Goal: Task Accomplishment & Management: Complete application form

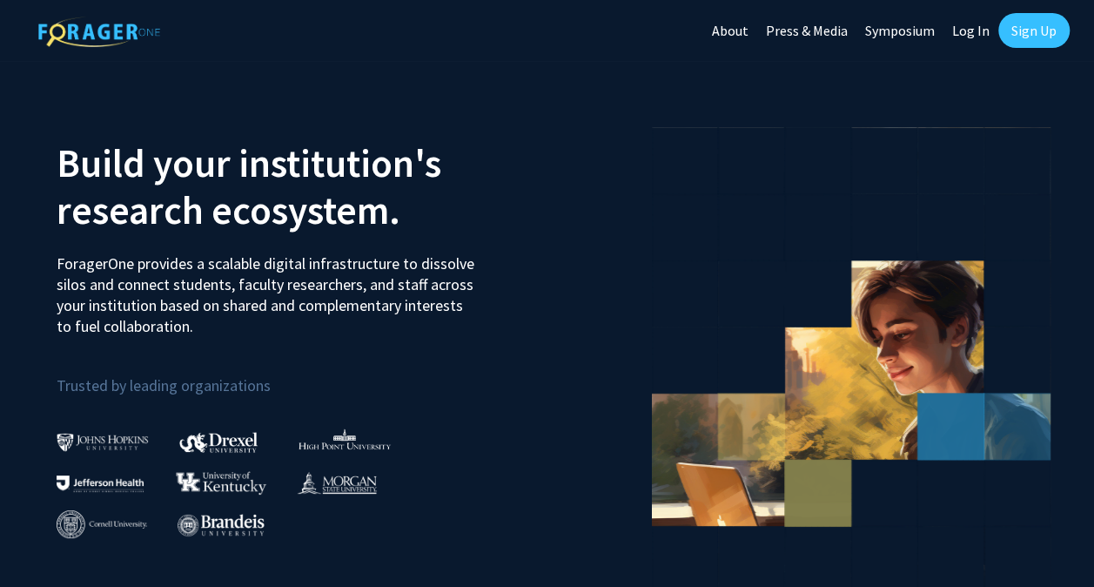
click at [1018, 34] on link "Sign Up" at bounding box center [1033, 30] width 71 height 35
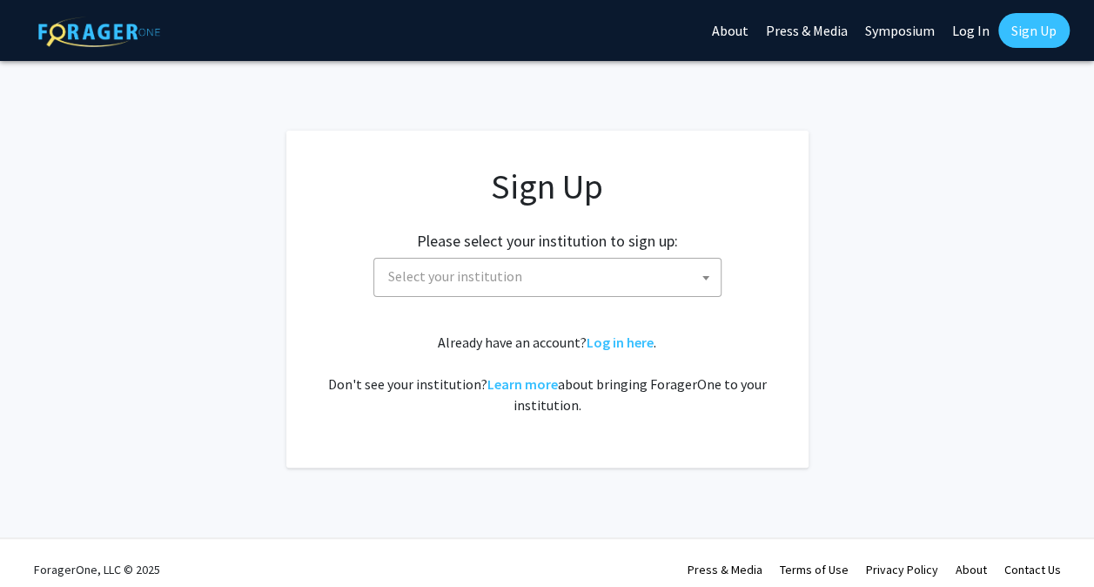
click at [570, 263] on span "Select your institution" at bounding box center [550, 277] width 339 height 36
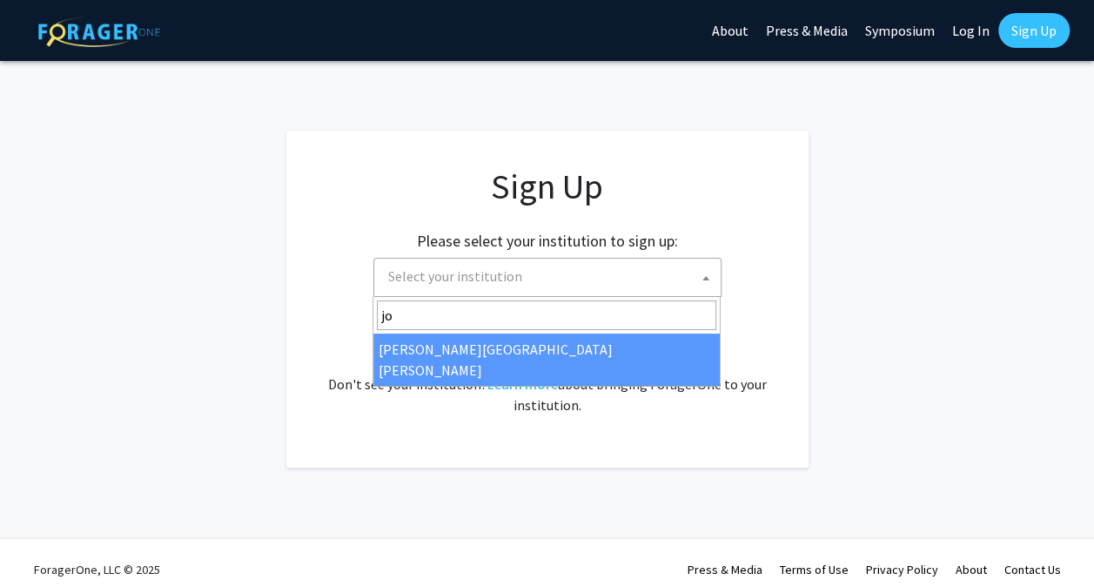
type input "jo"
select select "1"
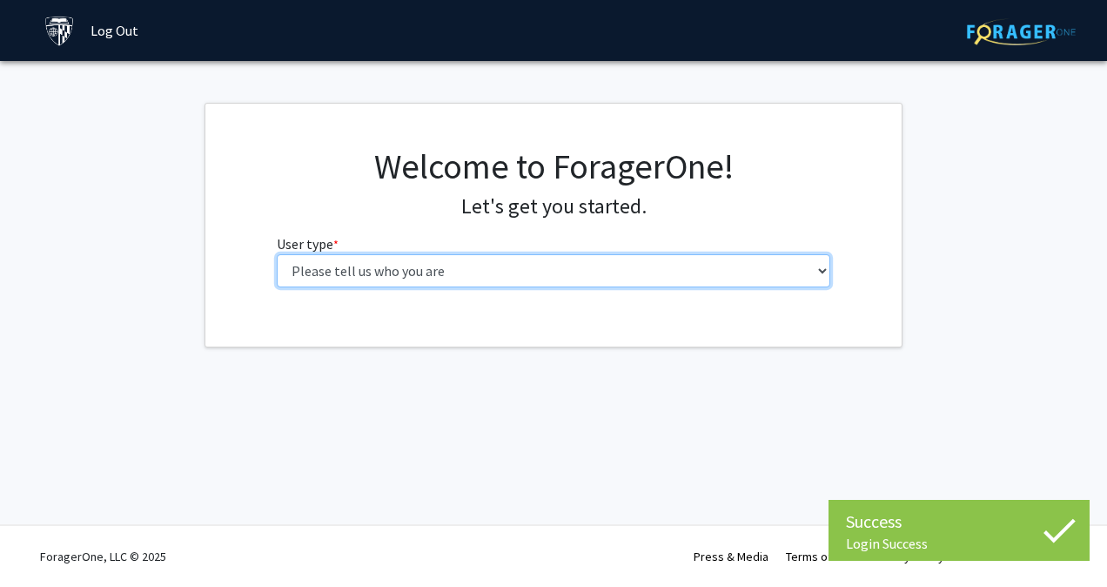
click at [652, 267] on select "Please tell us who you are Undergraduate Student Master's Student Doctoral Cand…" at bounding box center [554, 270] width 554 height 33
select select "1: undergrad"
click at [277, 254] on select "Please tell us who you are Undergraduate Student Master's Student Doctoral Cand…" at bounding box center [554, 270] width 554 height 33
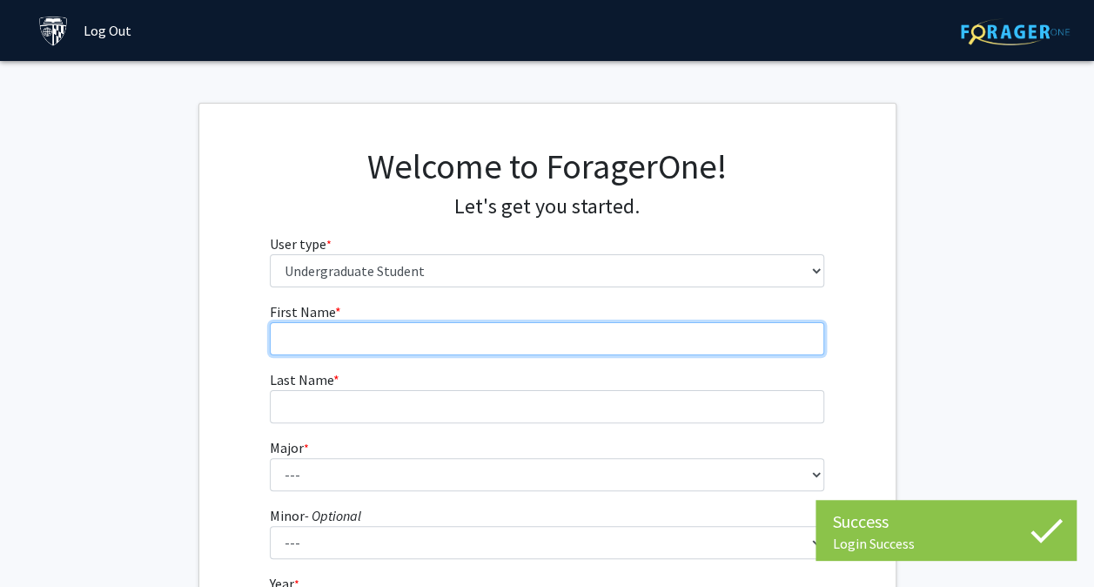
click at [634, 341] on input "First Name * required" at bounding box center [547, 338] width 554 height 33
type input "[PERSON_NAME]"
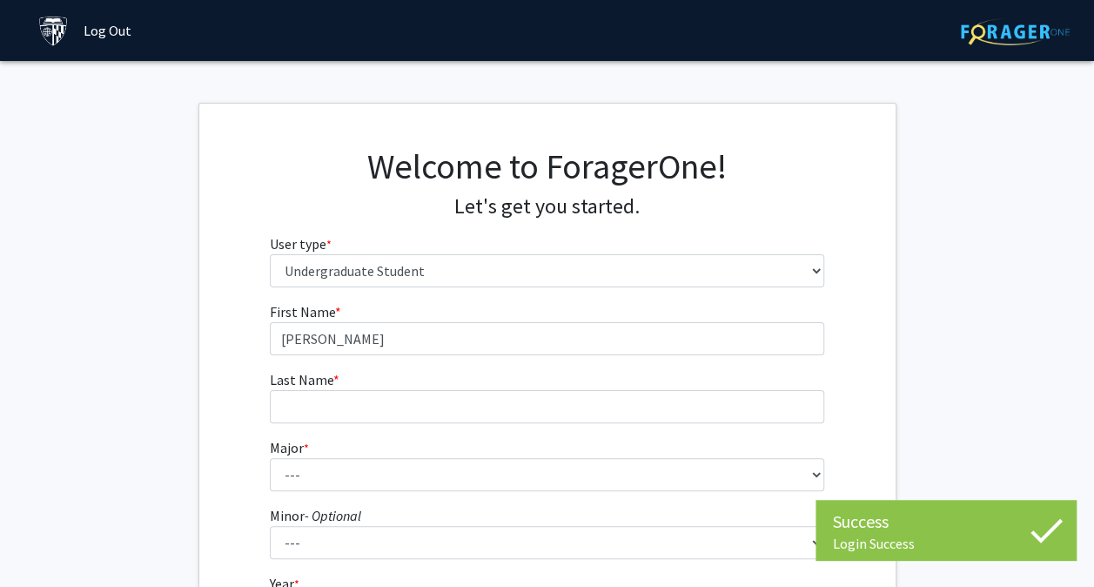
click at [910, 233] on fg-get-started "Welcome to ForagerOne! Let's get you started. User type * required Please tell …" at bounding box center [547, 446] width 1094 height 687
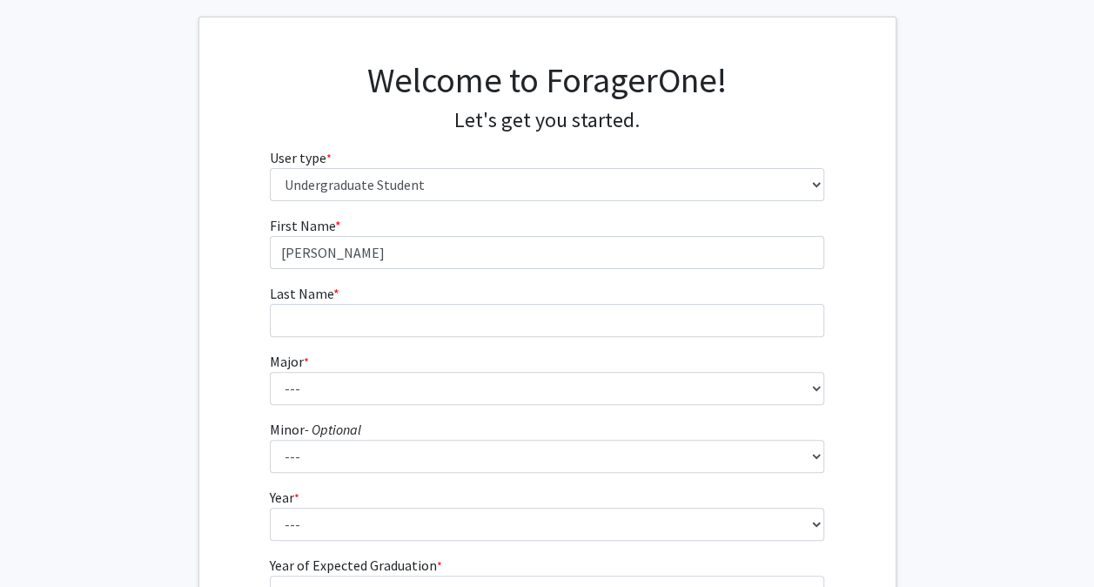
scroll to position [143, 0]
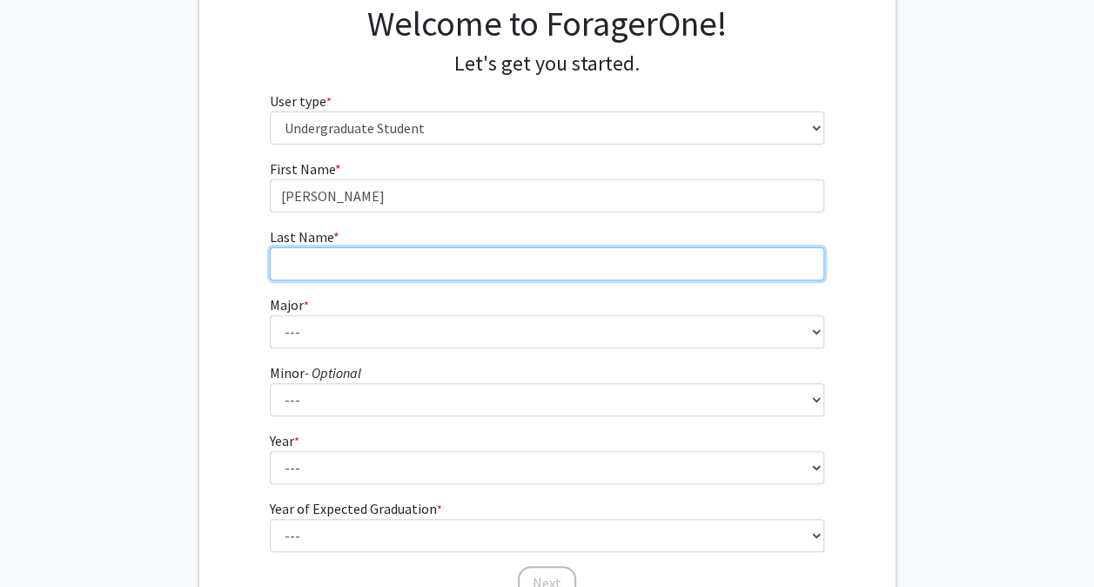
click at [608, 258] on input "Last Name * required" at bounding box center [547, 263] width 554 height 33
type input "[PERSON_NAME]"
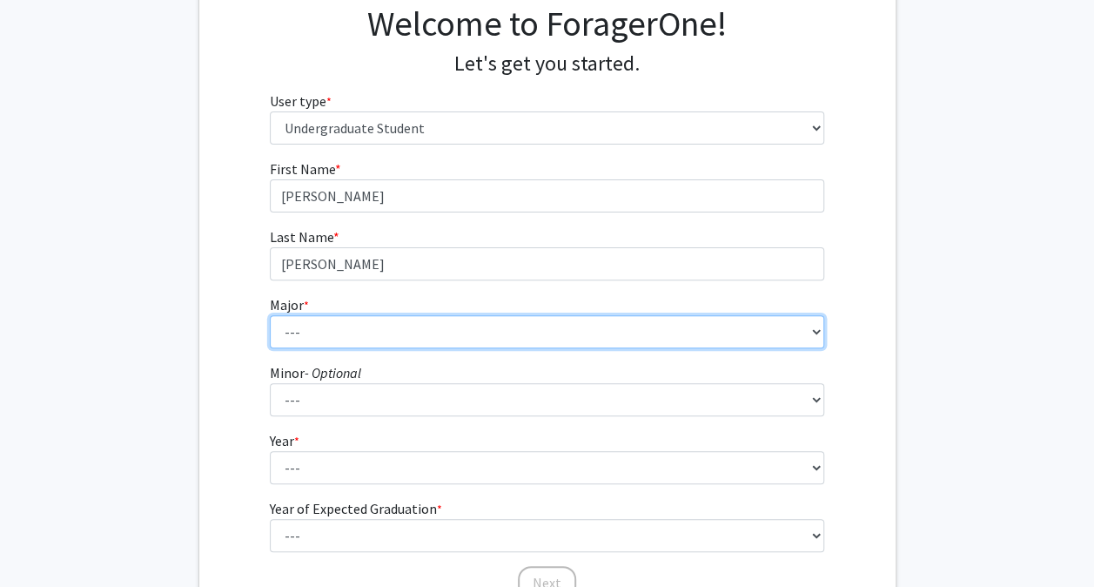
click at [774, 326] on select "--- Africana Studies Anthropology Applied Mathematics & Statistics Archaeology …" at bounding box center [547, 331] width 554 height 33
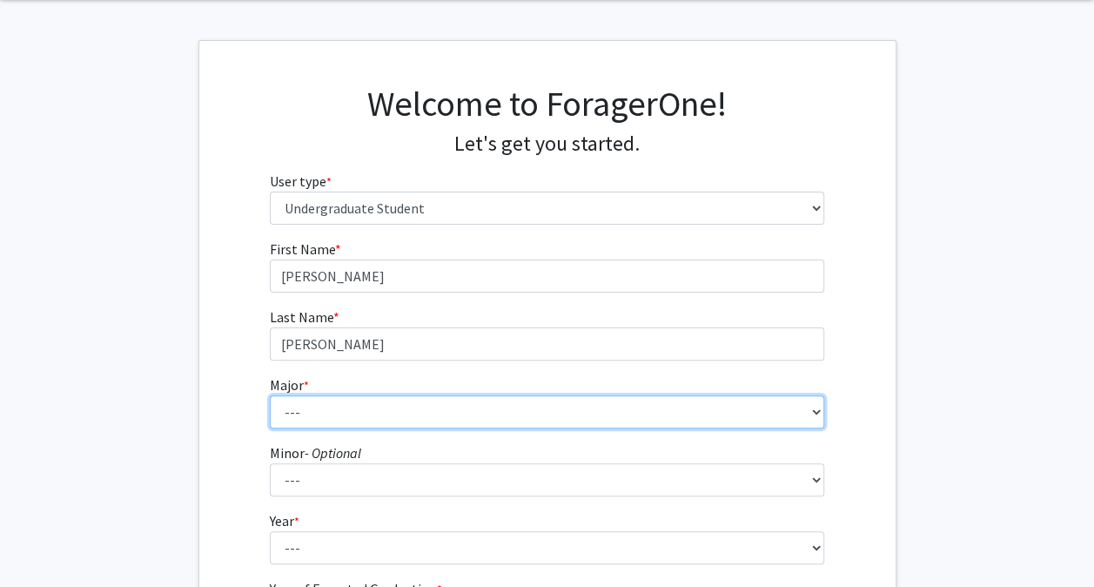
scroll to position [44, 0]
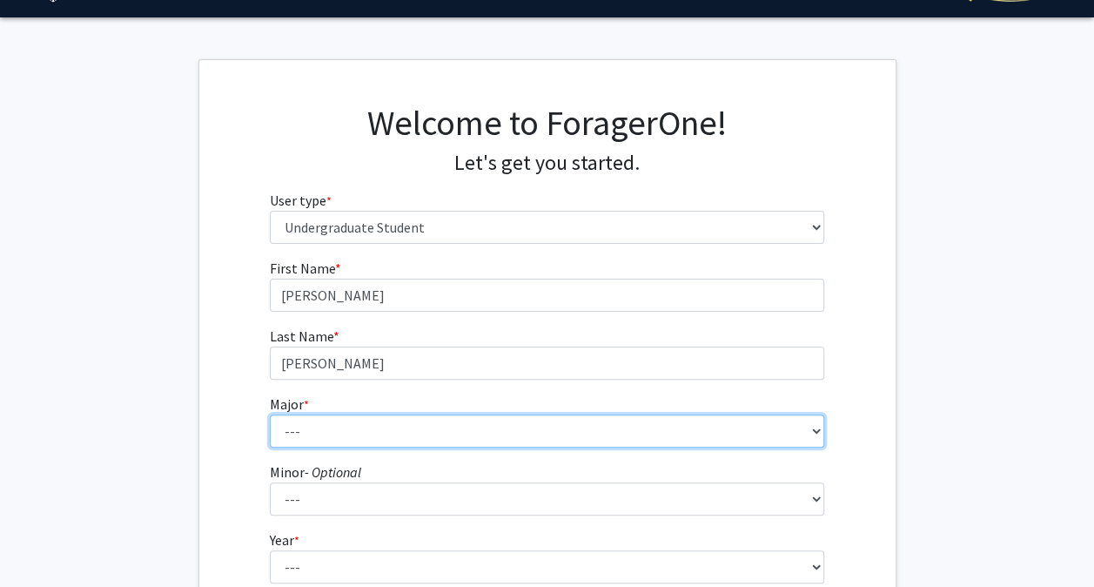
click at [529, 428] on select "--- Africana Studies Anthropology Applied Mathematics & Statistics Archaeology …" at bounding box center [547, 430] width 554 height 33
select select "2: 17"
click at [270, 414] on select "--- Africana Studies Anthropology Applied Mathematics & Statistics Archaeology …" at bounding box center [547, 430] width 554 height 33
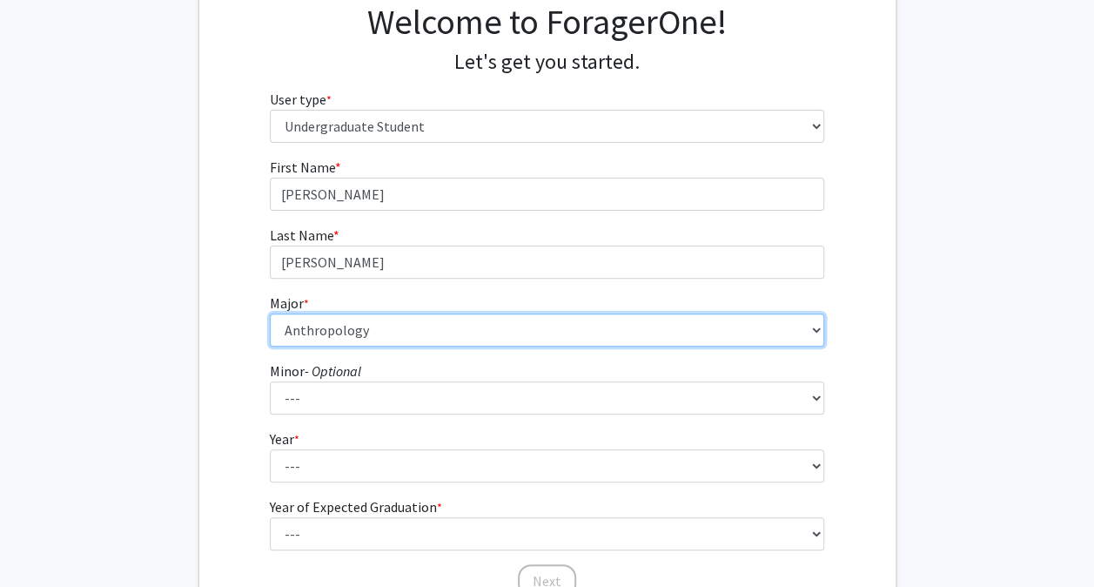
scroll to position [234, 0]
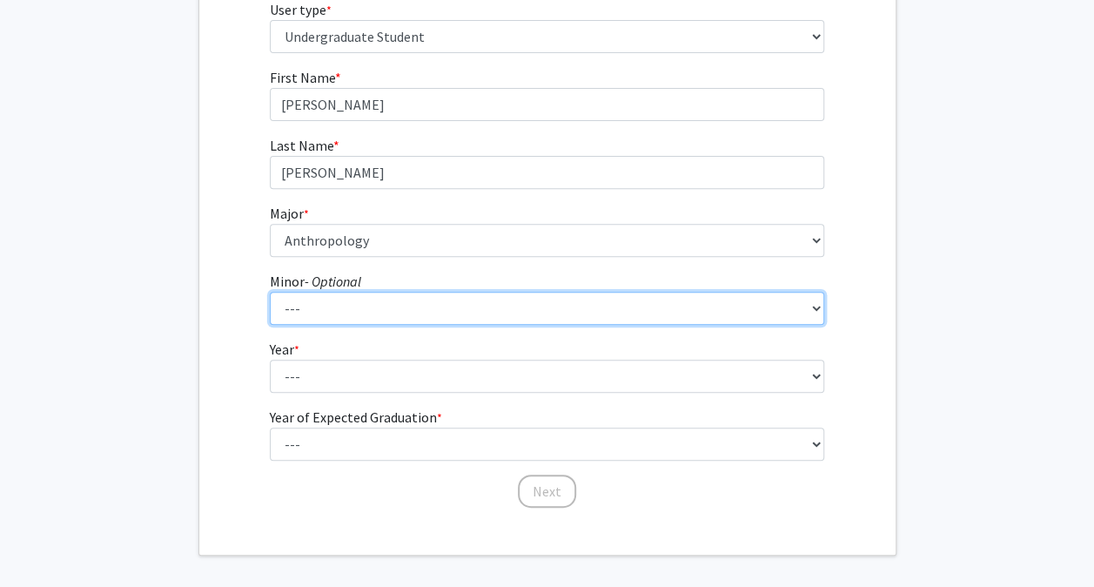
click at [569, 312] on select "--- Accounting and Financial Management Africana Studies Anthropology Applied M…" at bounding box center [547, 308] width 554 height 33
select select "42: 54"
click at [270, 292] on select "--- Accounting and Financial Management Africana Studies Anthropology Applied M…" at bounding box center [547, 308] width 554 height 33
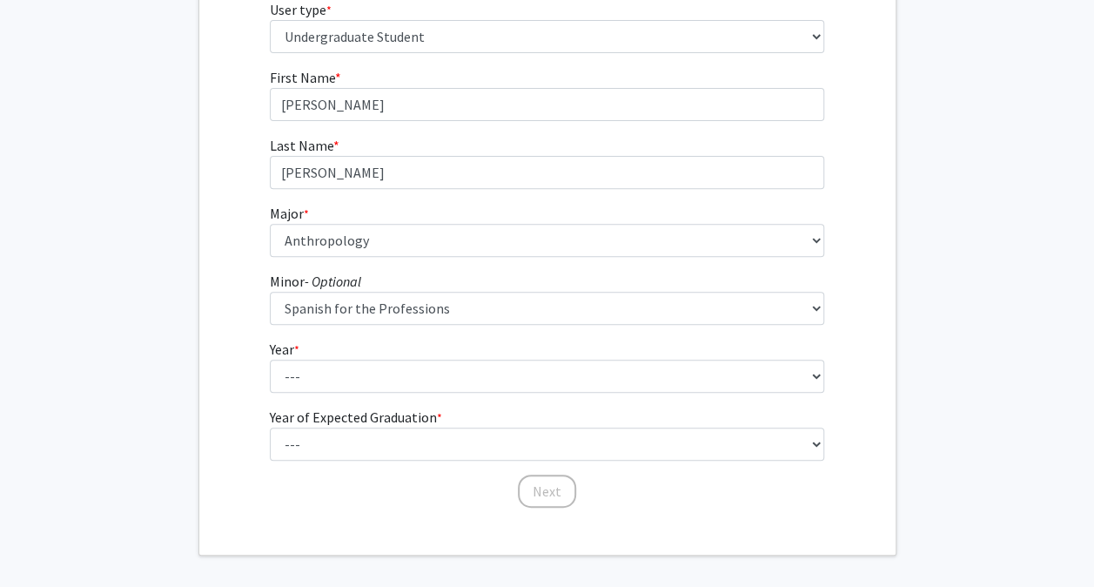
click at [1021, 256] on fg-get-started "Welcome to ForagerOne! Let's get you started. User type * required Please tell …" at bounding box center [547, 212] width 1094 height 687
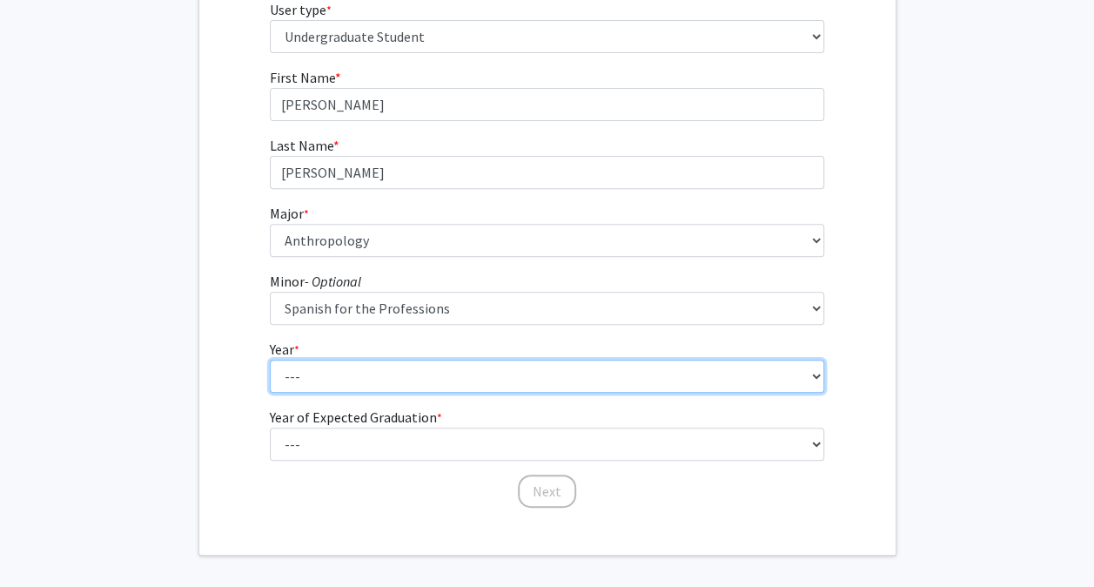
click at [530, 366] on select "--- First-year Sophomore Junior Senior Postbaccalaureate Certificate" at bounding box center [547, 375] width 554 height 33
click at [495, 383] on select "--- First-year Sophomore Junior Senior Postbaccalaureate Certificate" at bounding box center [547, 375] width 554 height 33
click at [525, 367] on select "--- First-year Sophomore Junior Senior Postbaccalaureate Certificate" at bounding box center [547, 375] width 554 height 33
select select "1: first-year"
click at [270, 359] on select "--- First-year Sophomore Junior Senior Postbaccalaureate Certificate" at bounding box center [547, 375] width 554 height 33
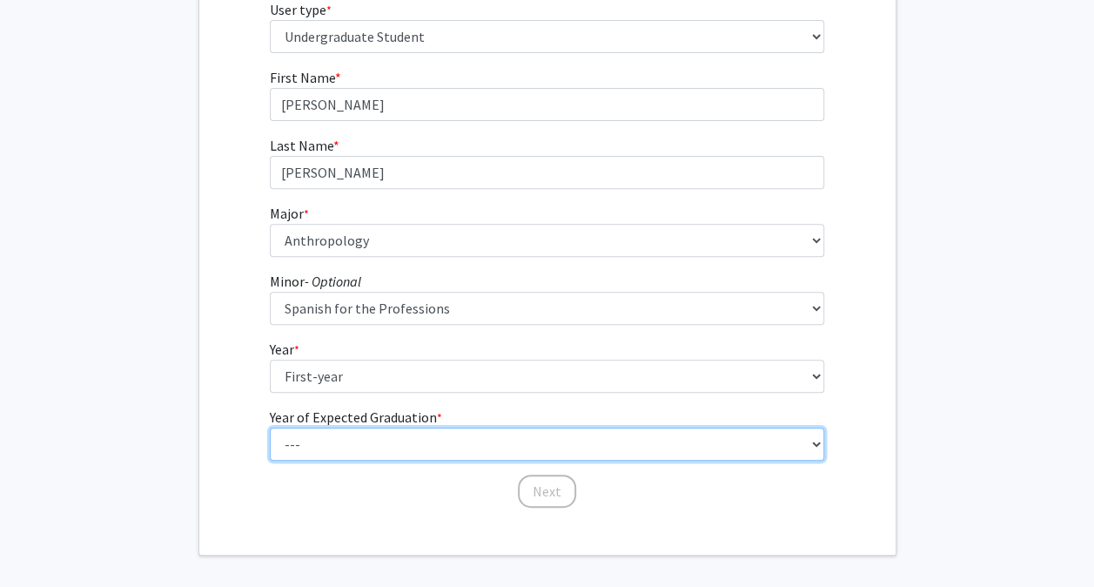
click at [484, 442] on select "--- 2025 2026 2027 2028 2029 2030 2031 2032 2033 2034" at bounding box center [547, 443] width 554 height 33
select select "5: 2029"
click at [270, 427] on select "--- 2025 2026 2027 2028 2029 2030 2031 2032 2033 2034" at bounding box center [547, 443] width 554 height 33
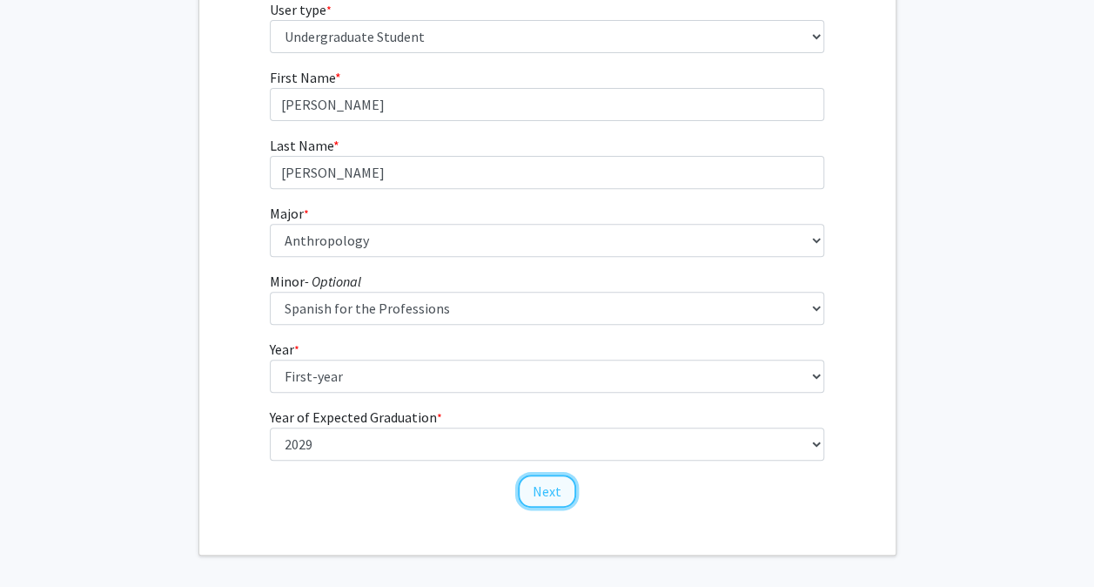
click at [555, 493] on button "Next" at bounding box center [547, 490] width 58 height 33
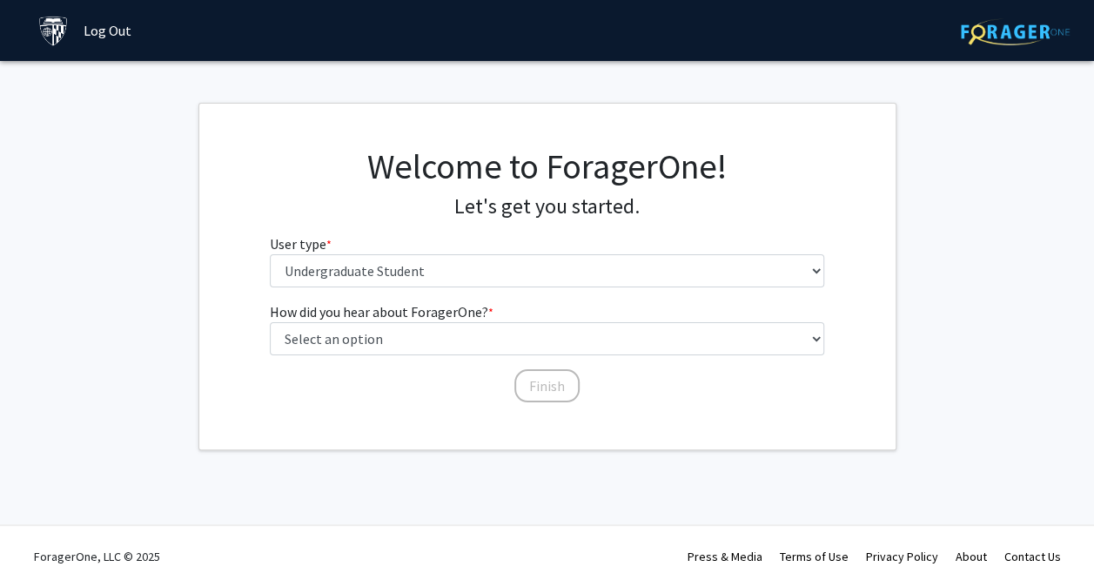
scroll to position [0, 0]
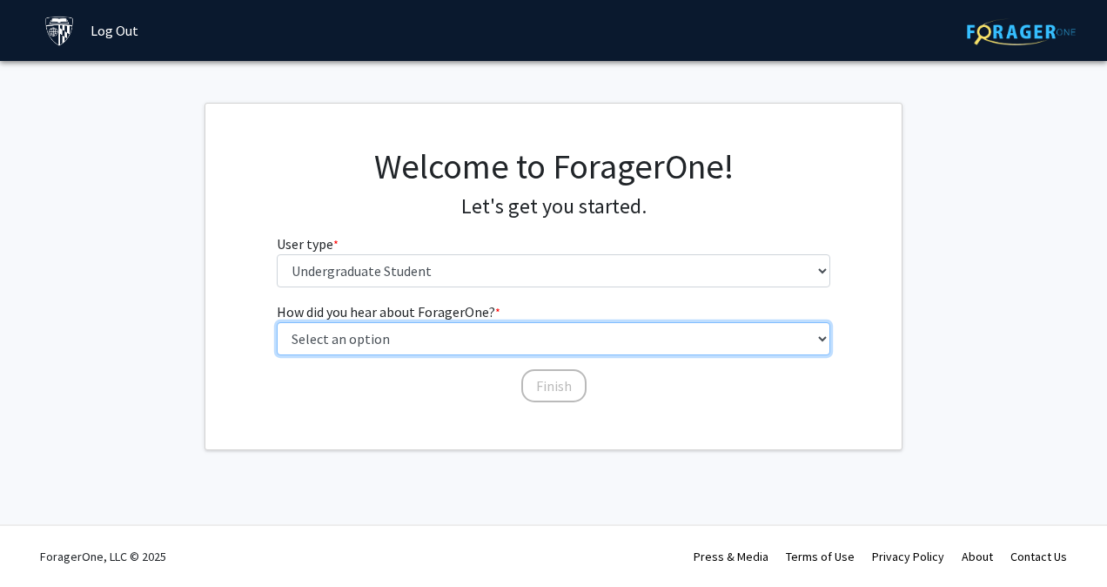
click at [585, 327] on select "Select an option Peer/student recommendation Faculty/staff recommendation Unive…" at bounding box center [554, 338] width 554 height 33
select select "1: peer_recommendation"
click at [277, 322] on select "Select an option Peer/student recommendation Faculty/staff recommendation Unive…" at bounding box center [554, 338] width 554 height 33
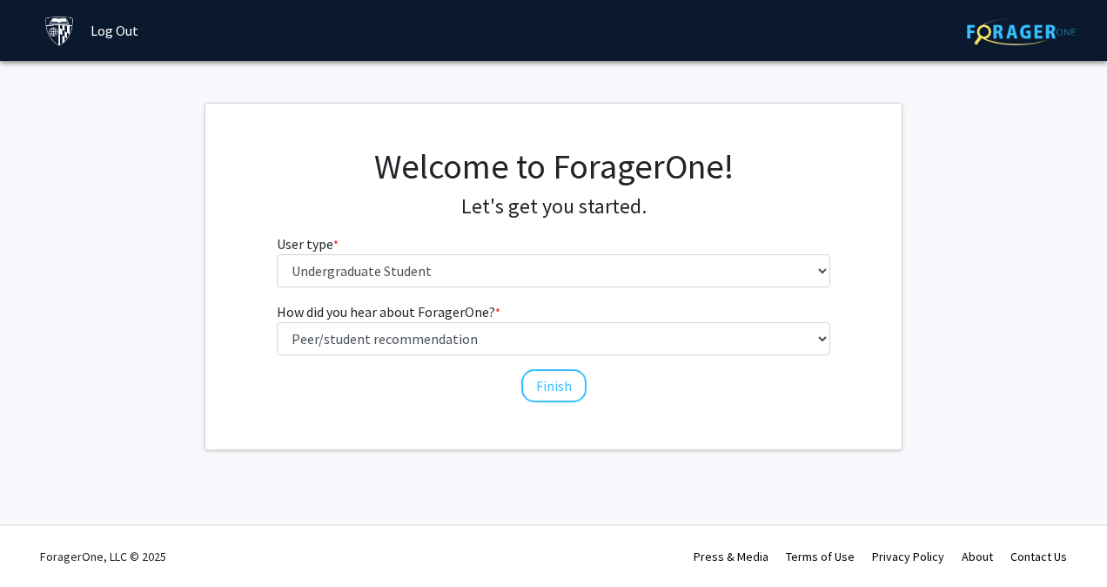
click at [487, 453] on div "Skip navigation Log Out Complete your profile × To continue, you need to make s…" at bounding box center [553, 293] width 1107 height 587
click at [567, 392] on button "Finish" at bounding box center [553, 385] width 65 height 33
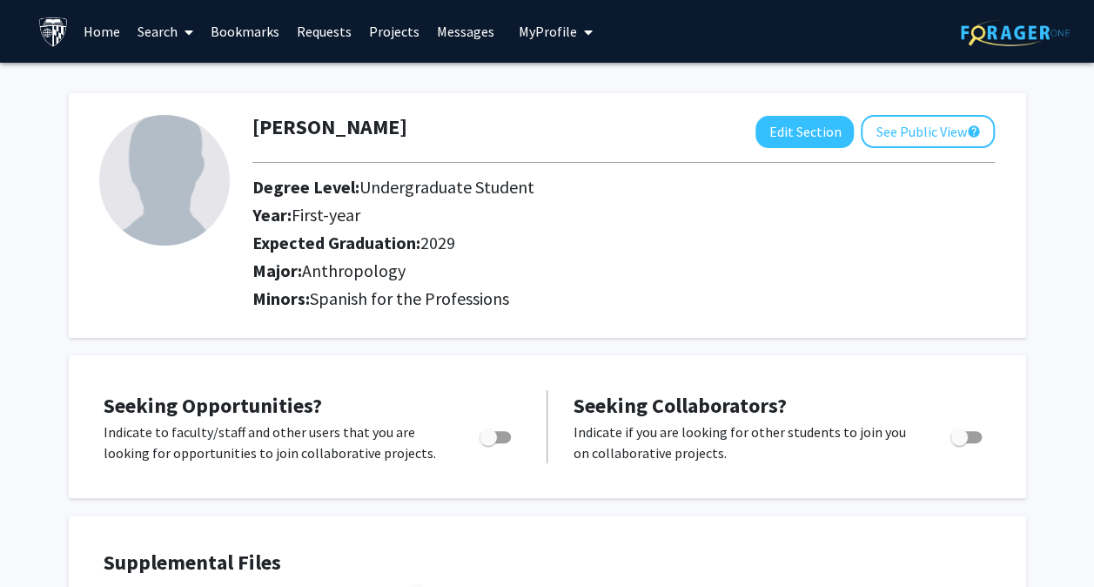
click at [164, 31] on link "Search" at bounding box center [165, 31] width 73 height 61
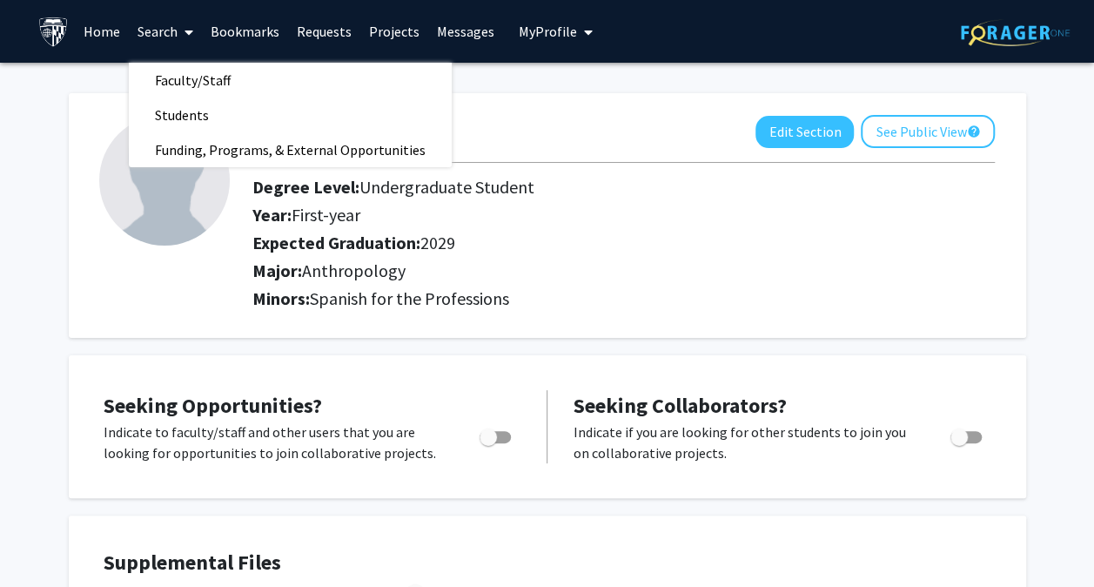
click at [104, 28] on link "Home" at bounding box center [102, 31] width 54 height 61
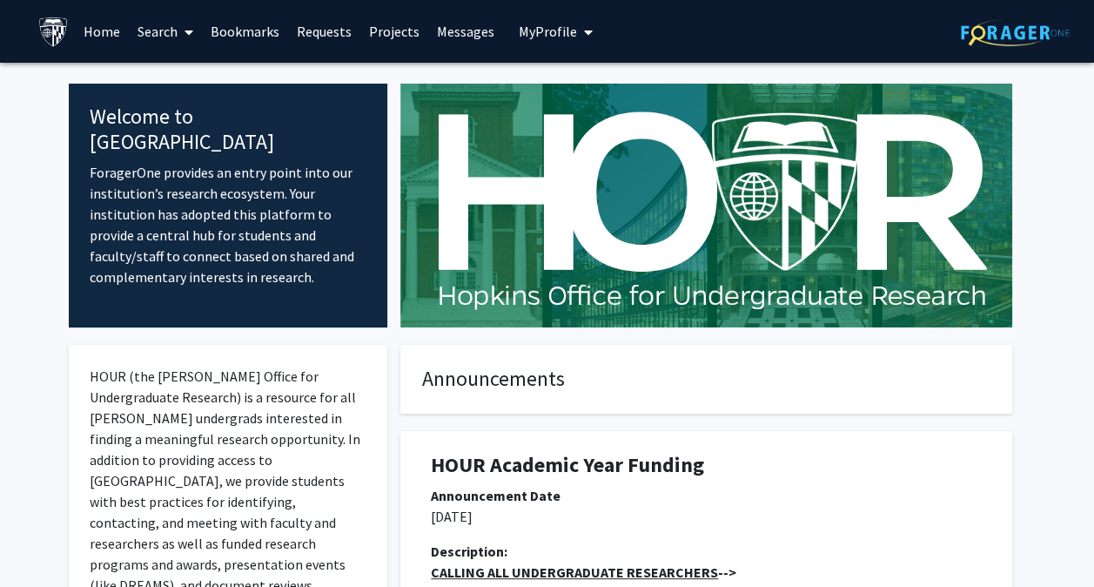
click at [153, 30] on link "Search" at bounding box center [165, 31] width 73 height 61
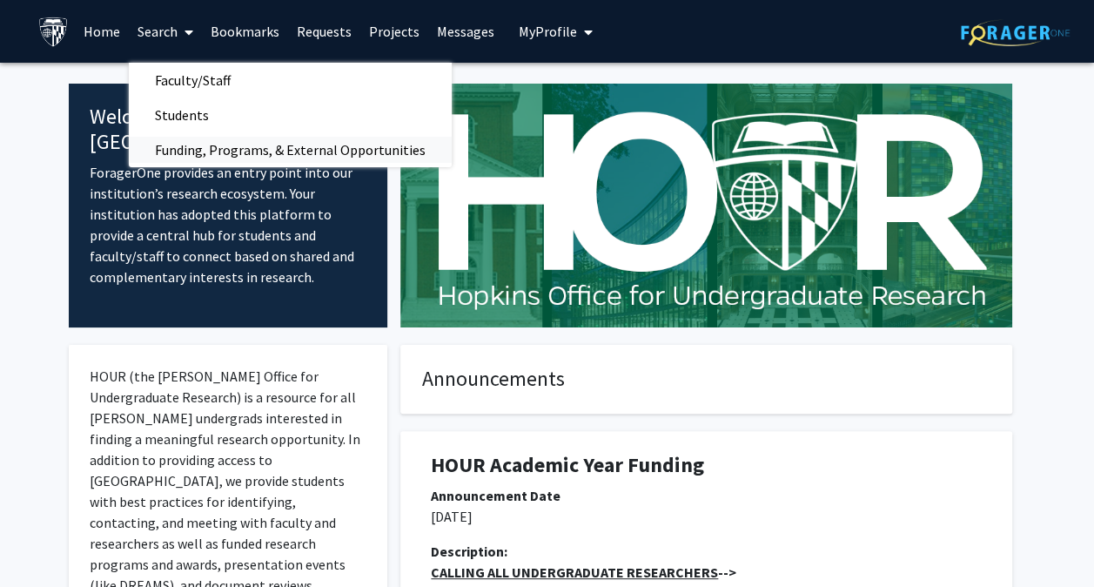
click at [292, 144] on span "Funding, Programs, & External Opportunities" at bounding box center [290, 149] width 323 height 35
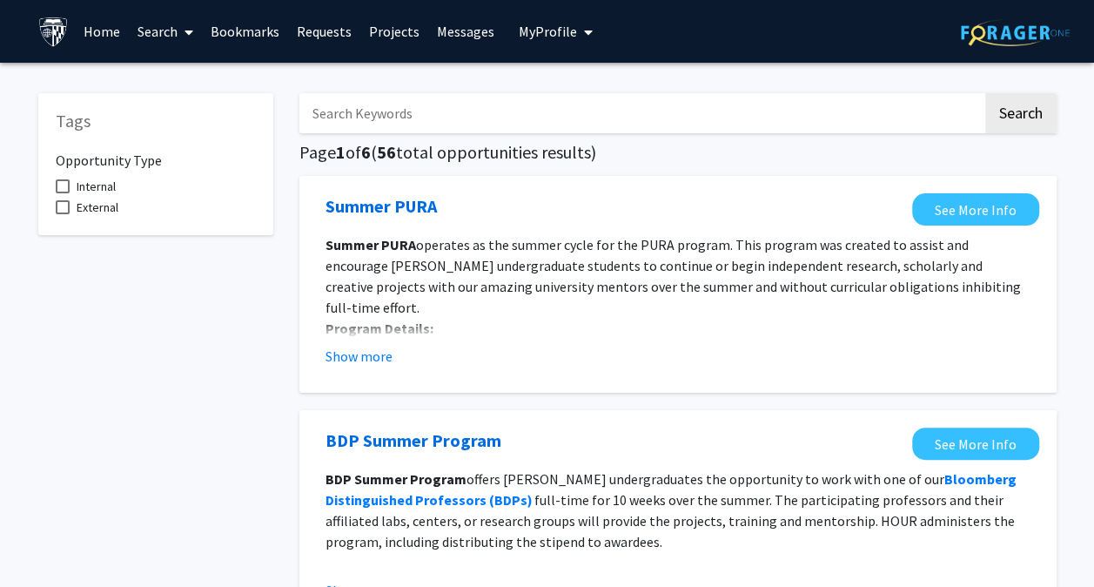
drag, startPoint x: 453, startPoint y: 122, endPoint x: 420, endPoint y: 109, distance: 35.6
click at [420, 109] on input "Search Keywords" at bounding box center [640, 113] width 683 height 40
click at [379, 356] on button "Show more" at bounding box center [359, 356] width 67 height 21
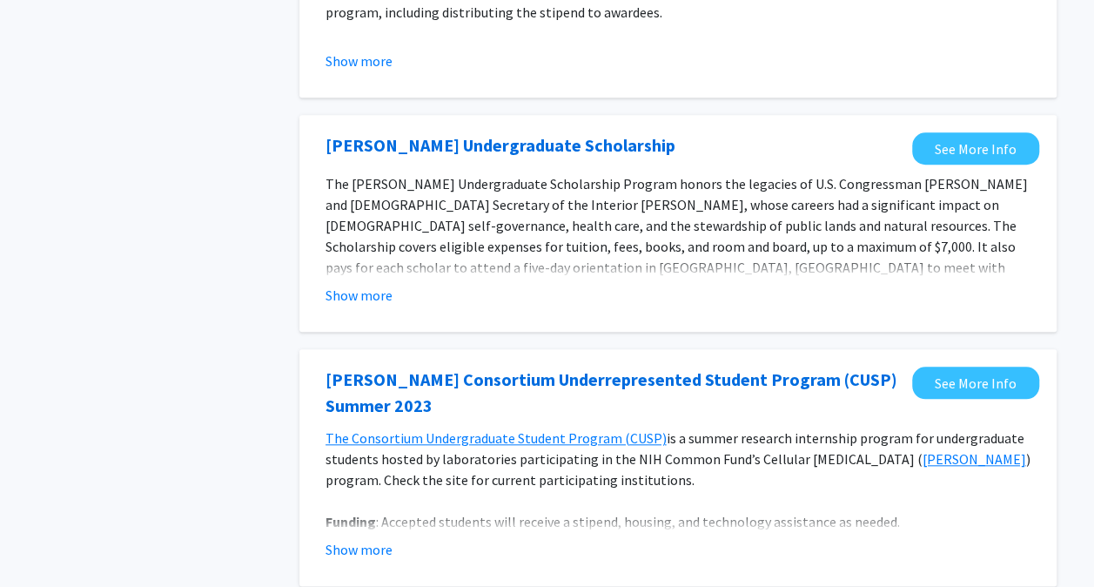
scroll to position [636, 0]
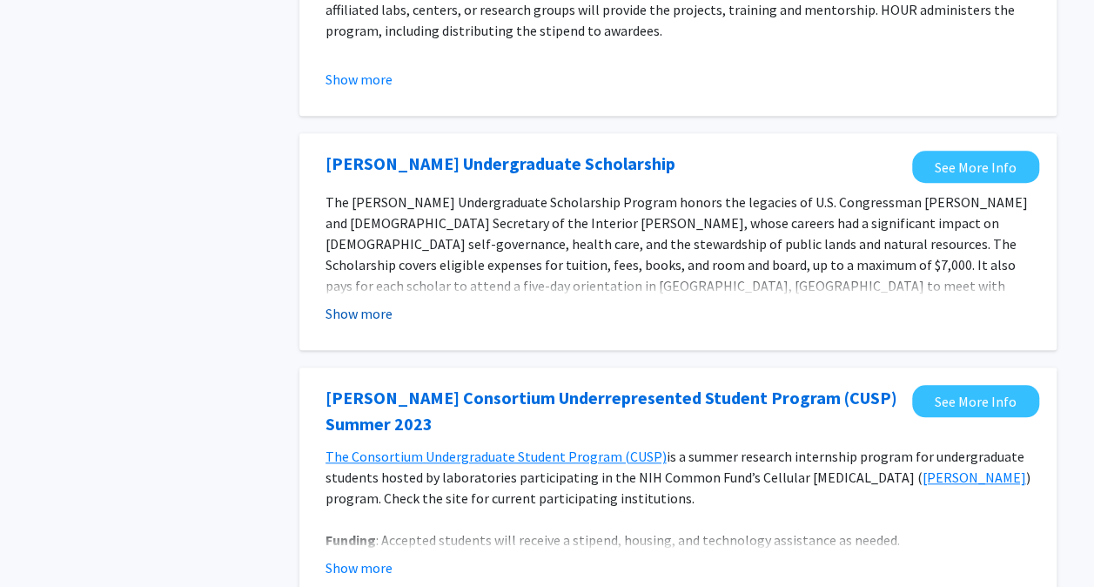
click at [373, 303] on button "Show more" at bounding box center [359, 313] width 67 height 21
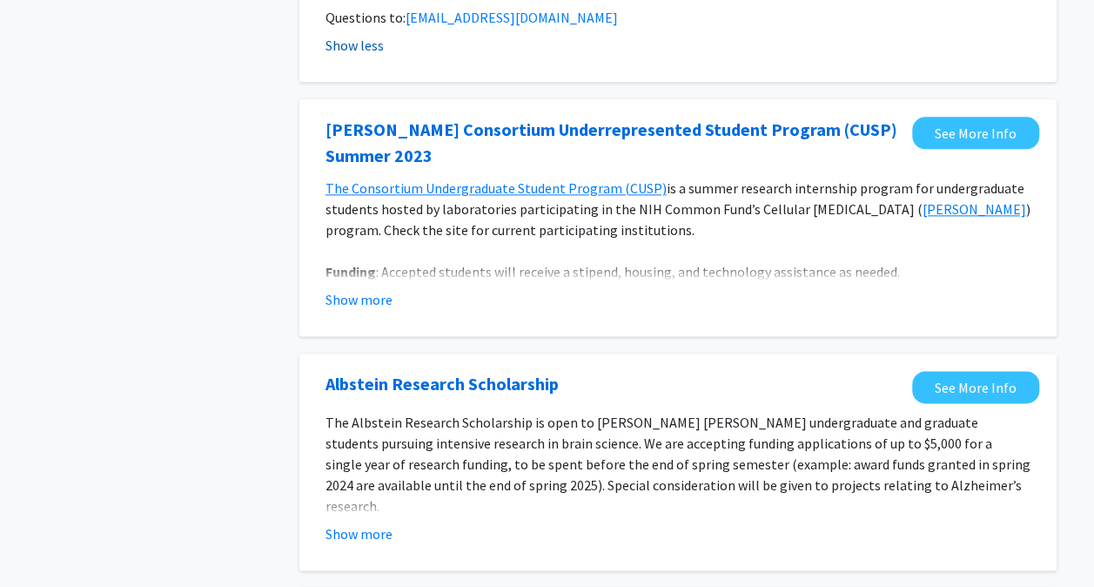
scroll to position [1031, 0]
click at [369, 288] on button "Show more" at bounding box center [359, 298] width 67 height 21
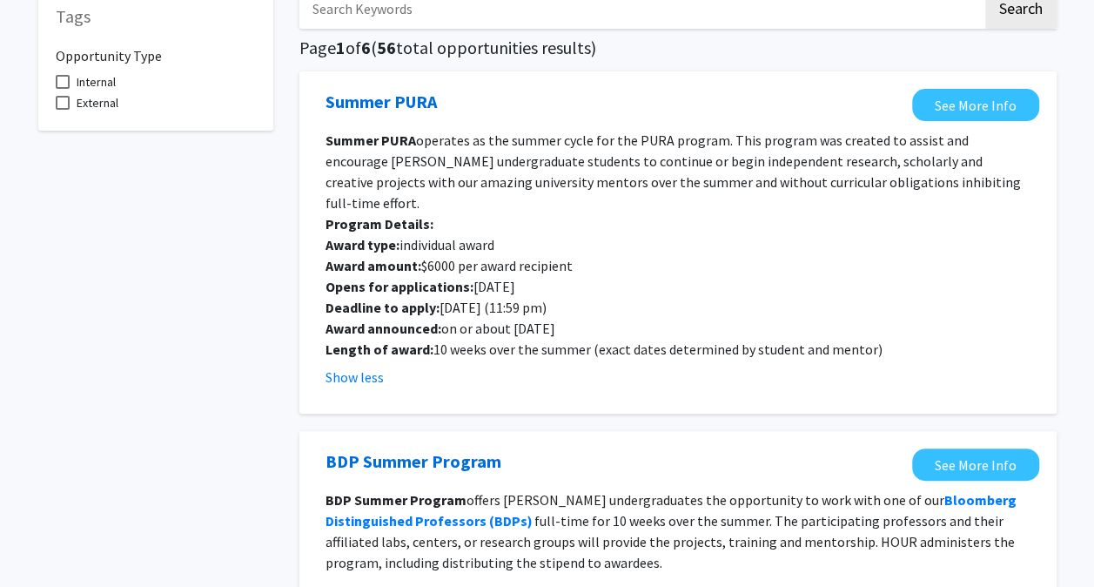
scroll to position [0, 0]
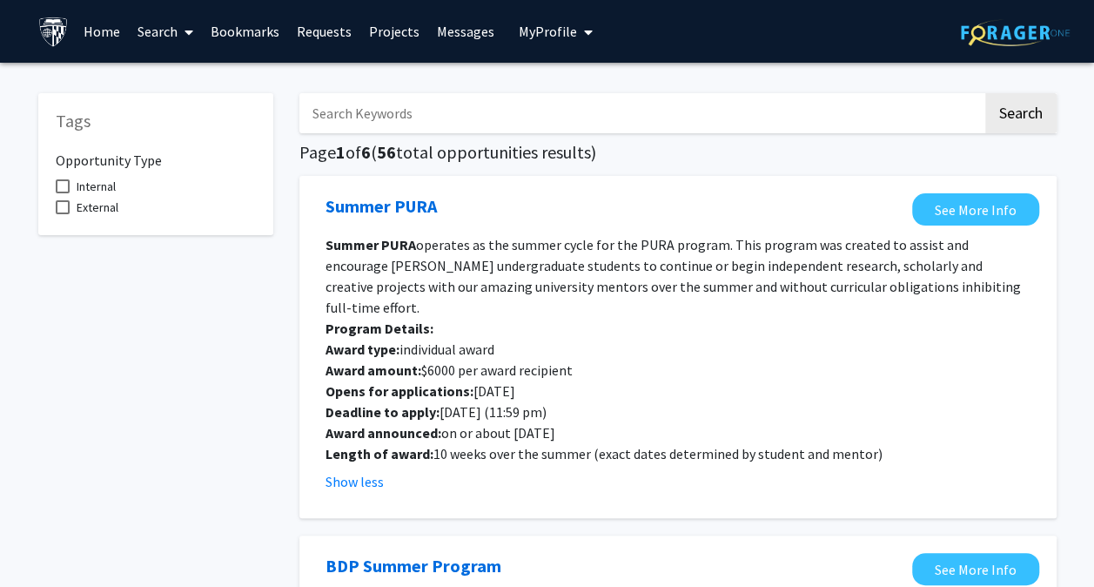
click at [186, 56] on span at bounding box center [186, 32] width 16 height 61
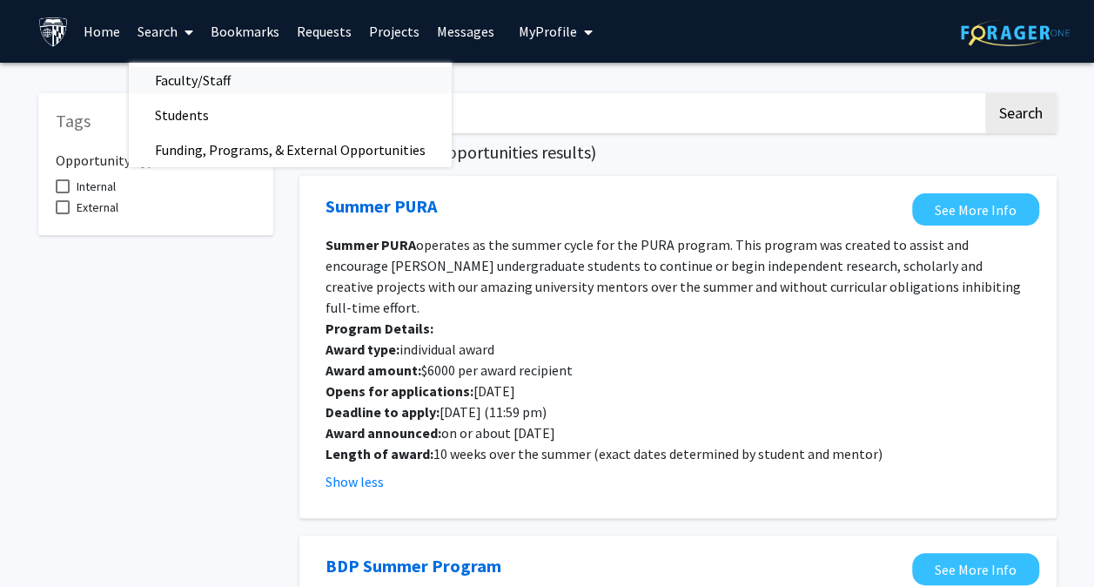
click at [219, 82] on span "Faculty/Staff" at bounding box center [193, 80] width 128 height 35
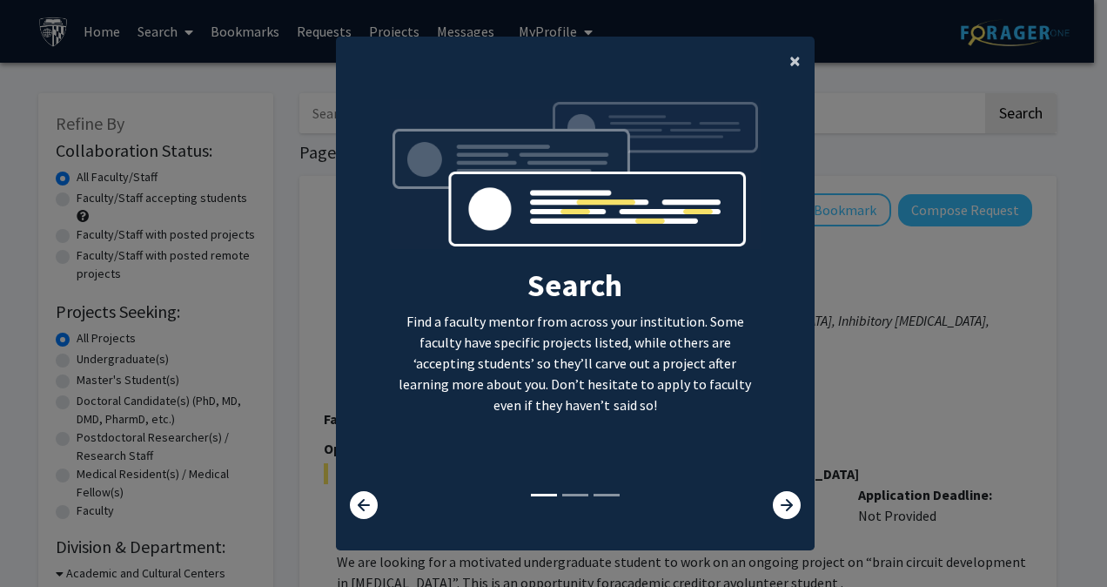
click at [799, 63] on button "×" at bounding box center [795, 61] width 39 height 49
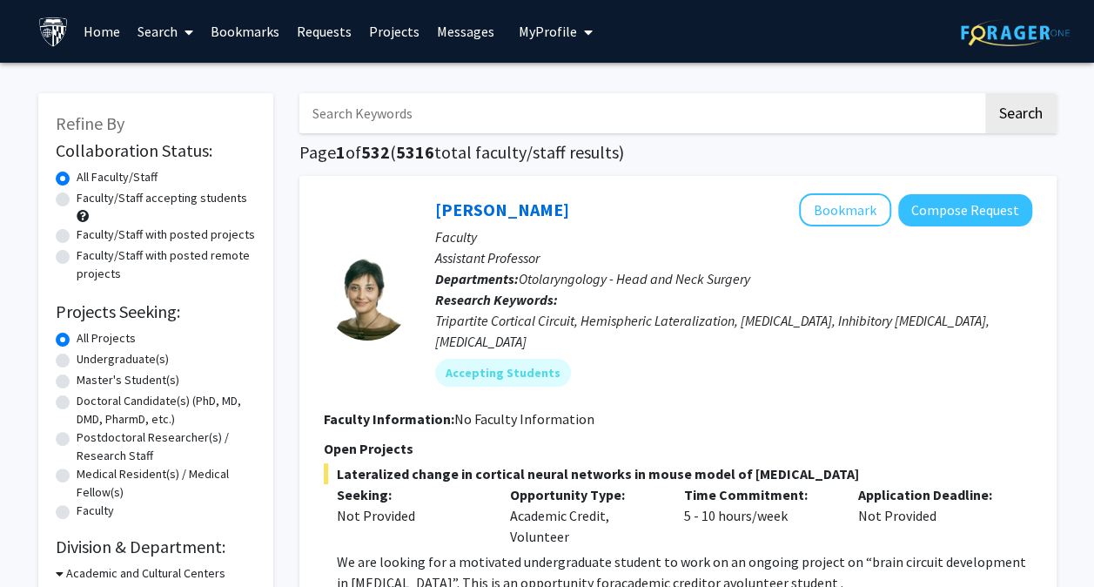
click at [675, 116] on input "Search Keywords" at bounding box center [640, 113] width 683 height 40
type input "law"
click at [985, 93] on button "Search" at bounding box center [1020, 113] width 71 height 40
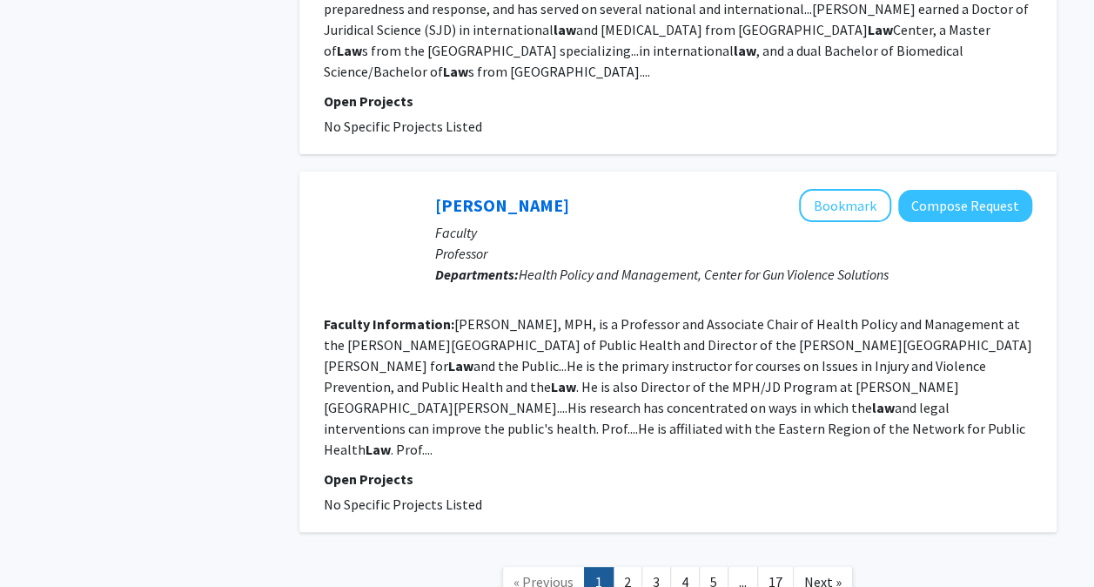
scroll to position [3368, 0]
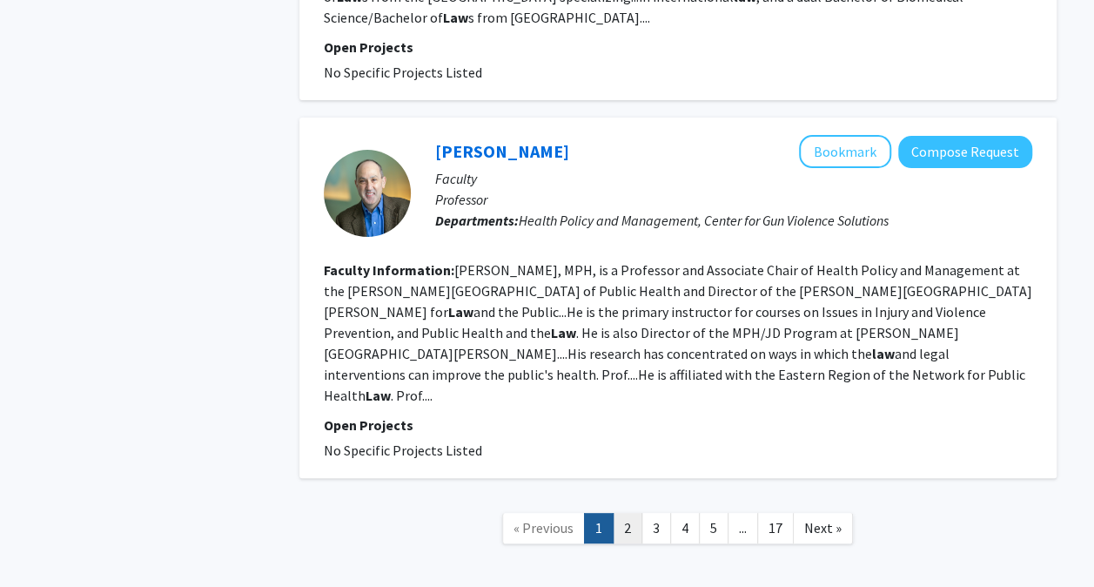
click at [627, 513] on link "2" at bounding box center [628, 528] width 30 height 30
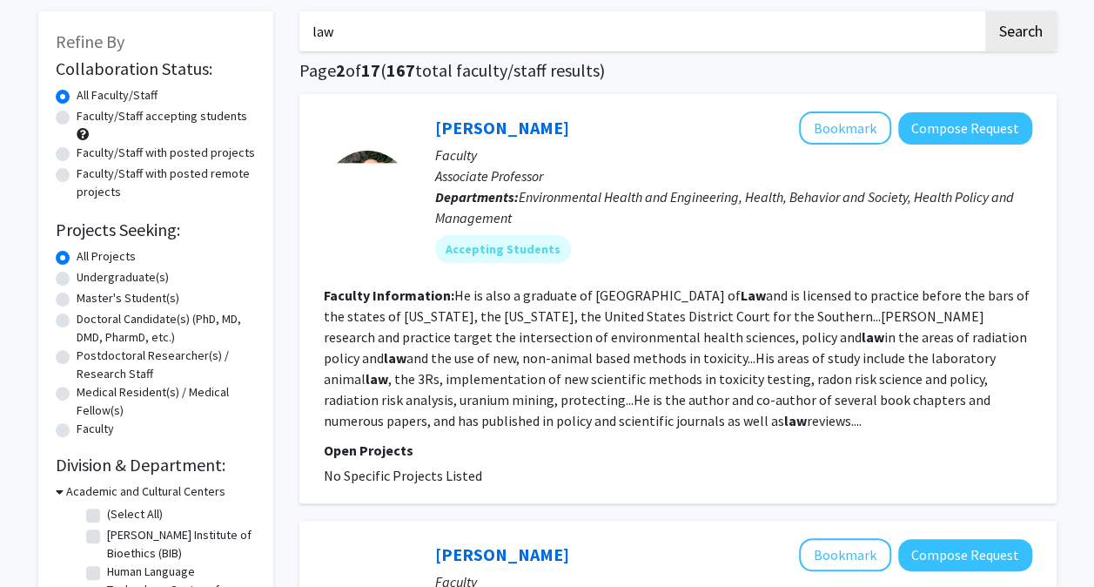
scroll to position [84, 0]
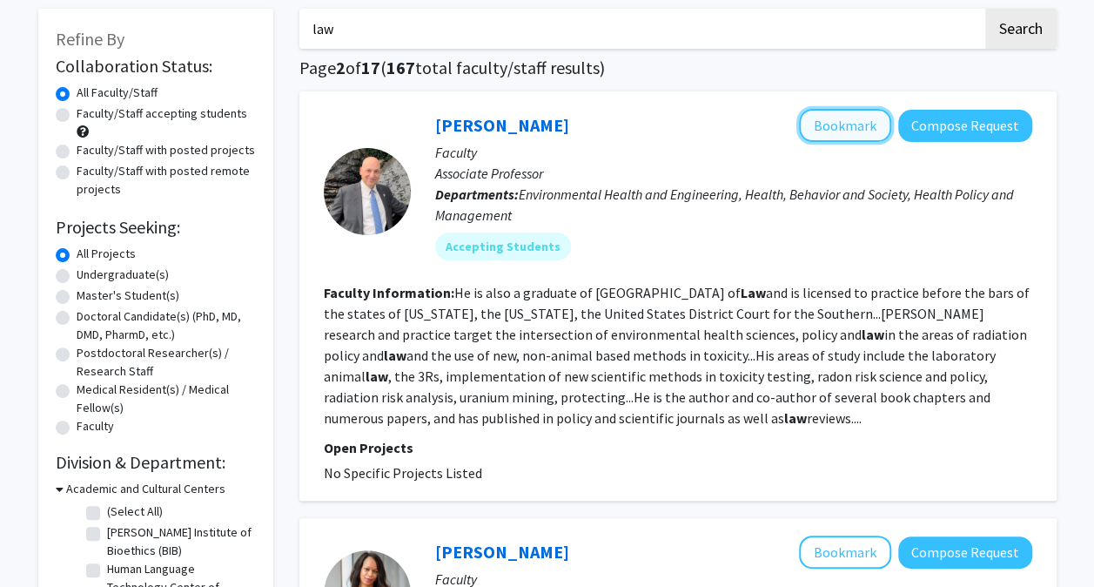
click at [840, 129] on button "Bookmark" at bounding box center [845, 125] width 92 height 33
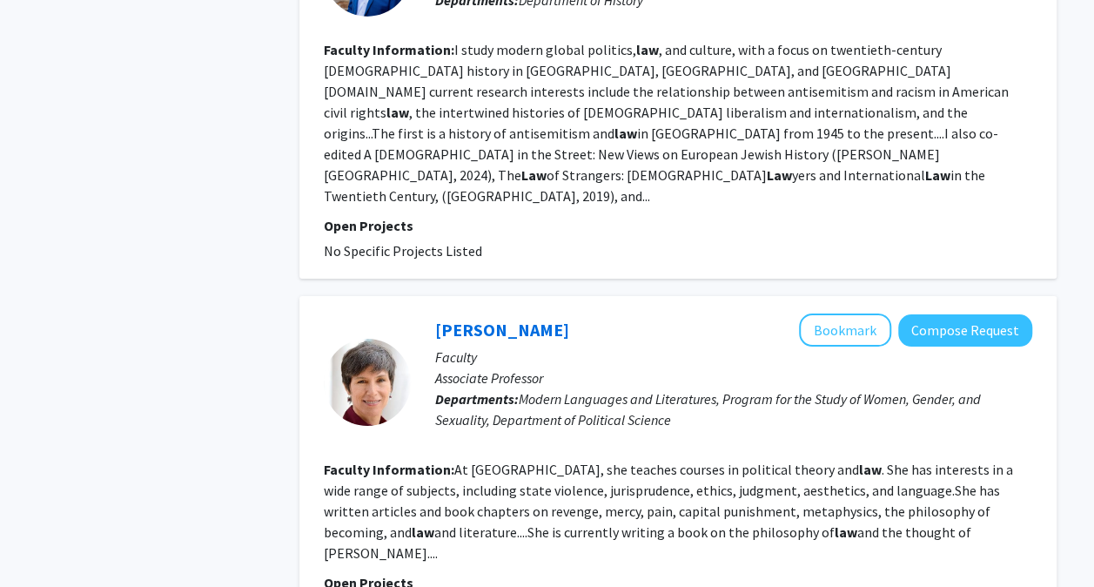
scroll to position [3152, 0]
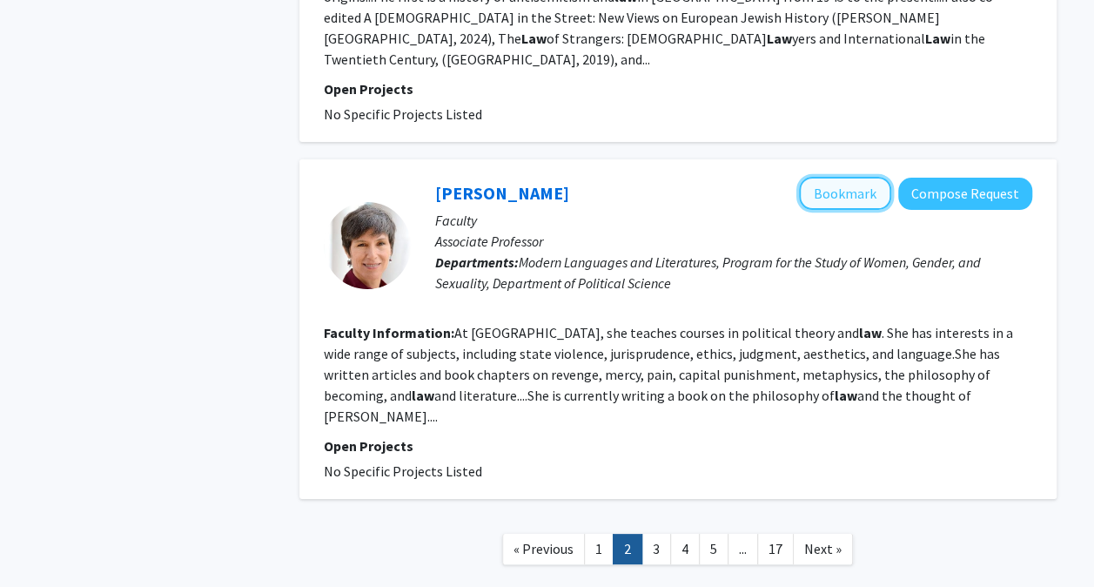
click at [843, 177] on button "Bookmark" at bounding box center [845, 193] width 92 height 33
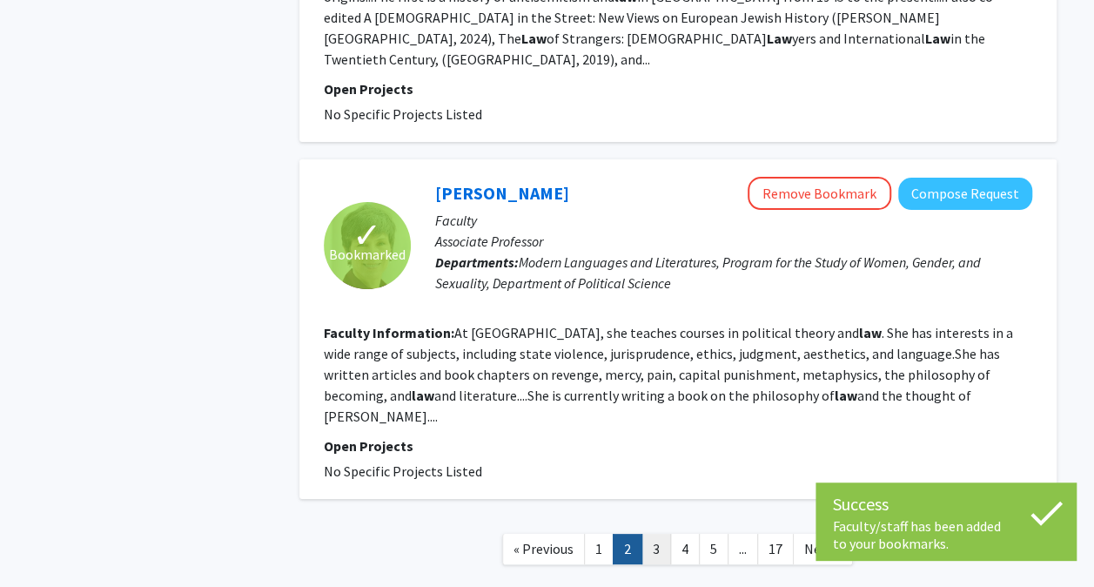
click at [655, 534] on link "3" at bounding box center [656, 549] width 30 height 30
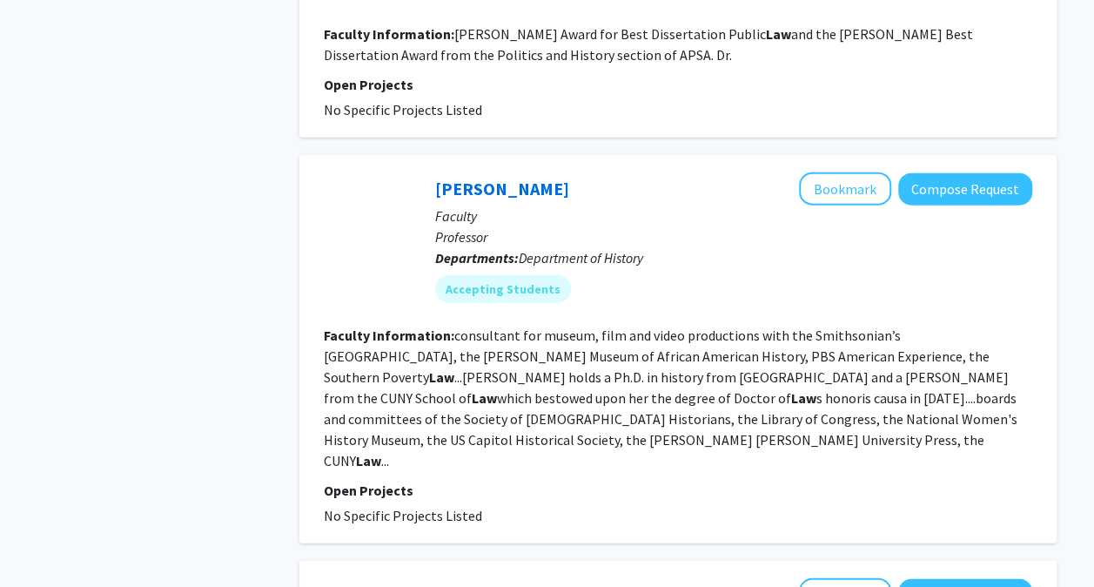
scroll to position [2026, 0]
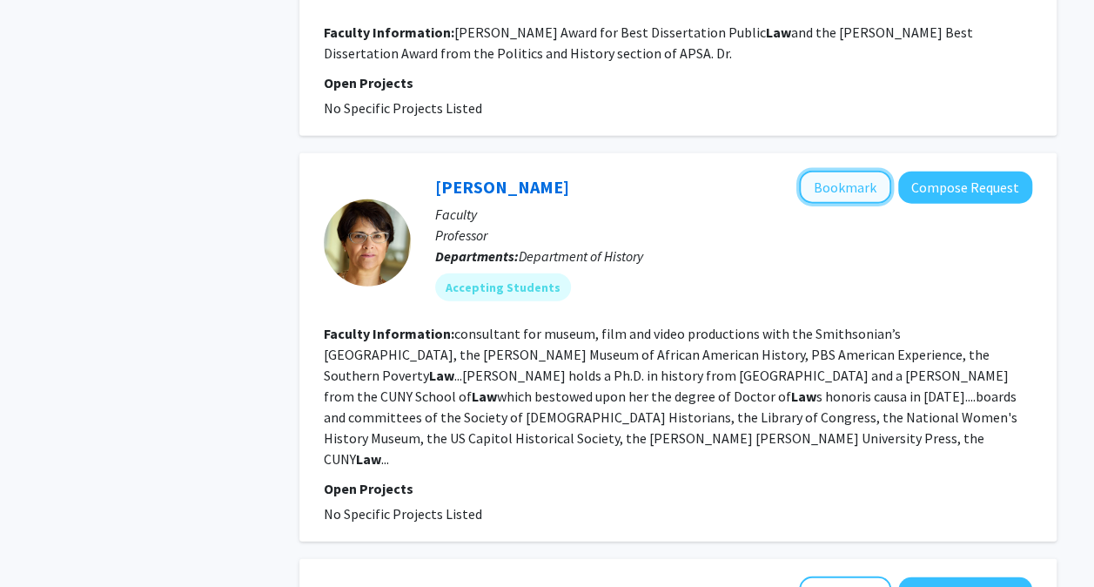
click at [832, 171] on button "Bookmark" at bounding box center [845, 187] width 92 height 33
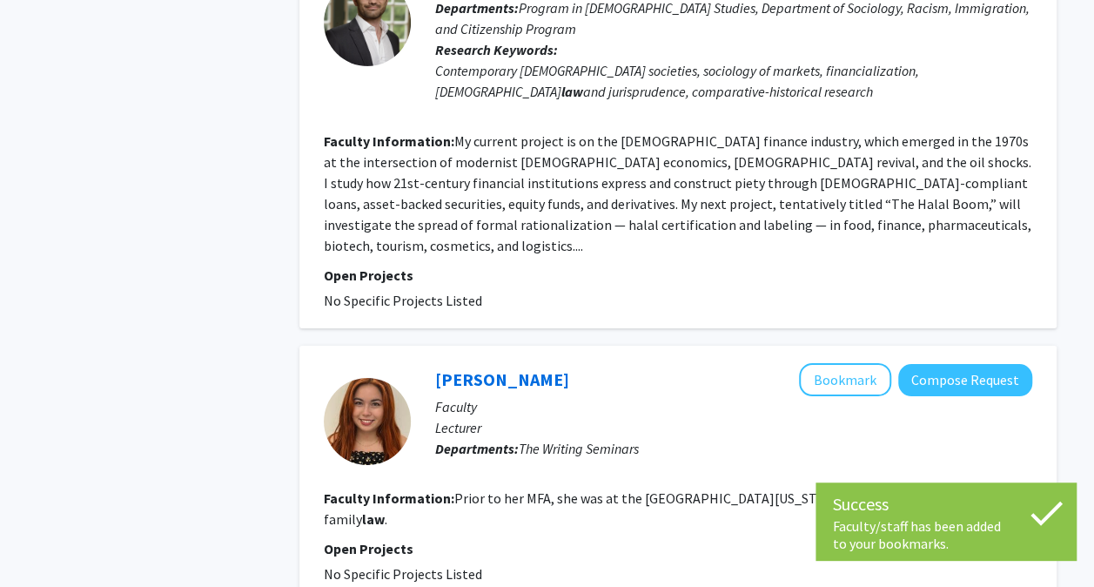
scroll to position [3119, 0]
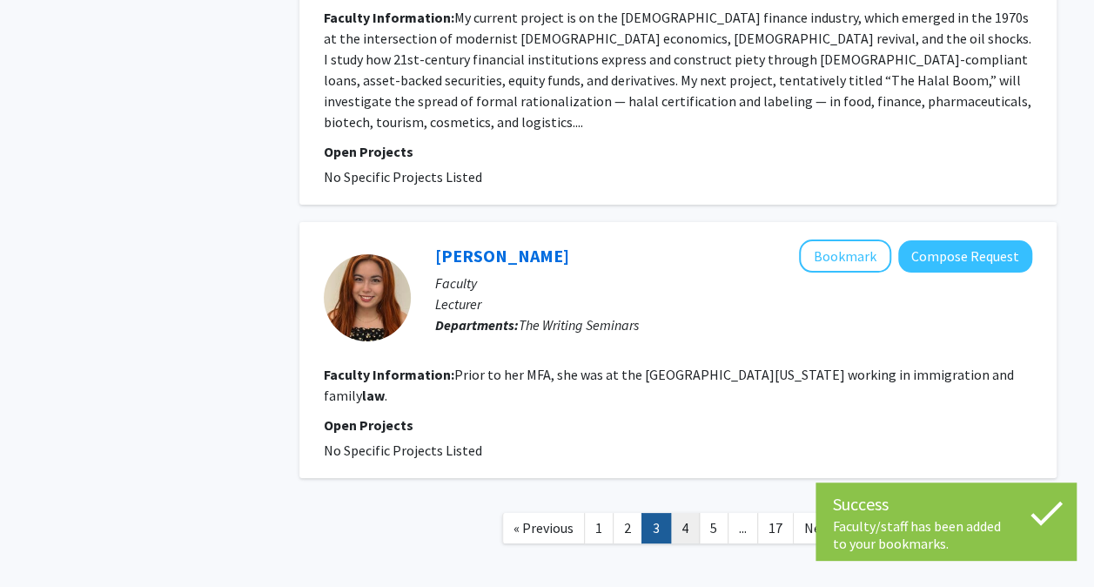
click at [686, 513] on link "4" at bounding box center [685, 528] width 30 height 30
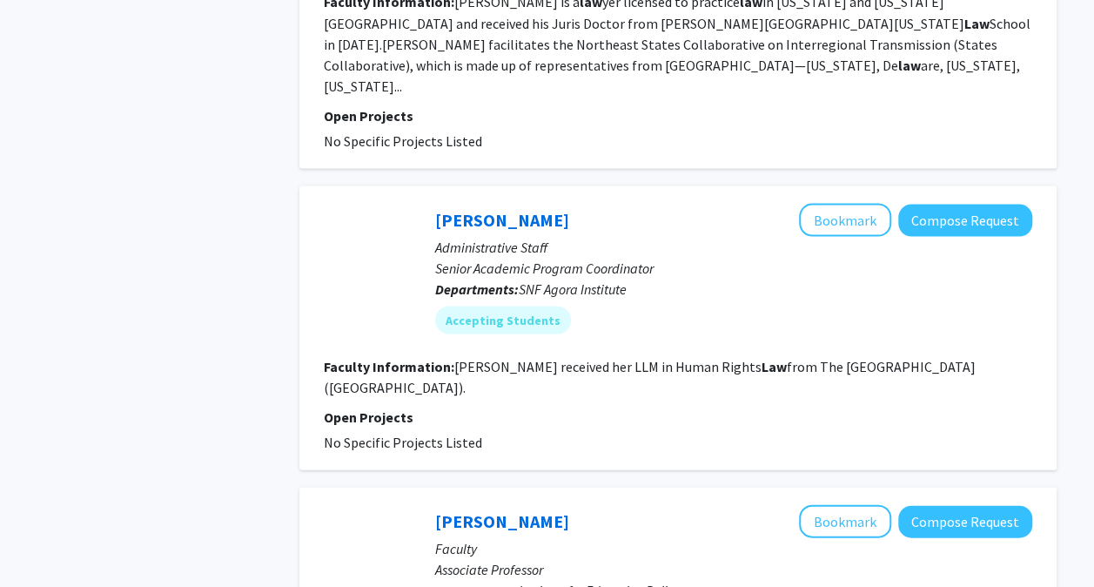
scroll to position [1629, 0]
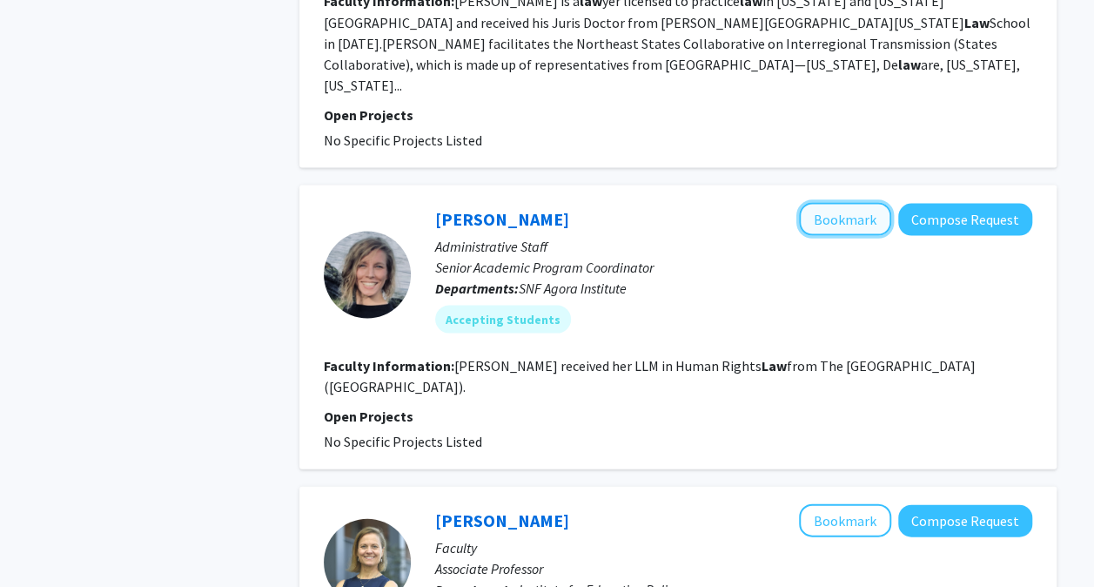
click at [836, 202] on button "Bookmark" at bounding box center [845, 218] width 92 height 33
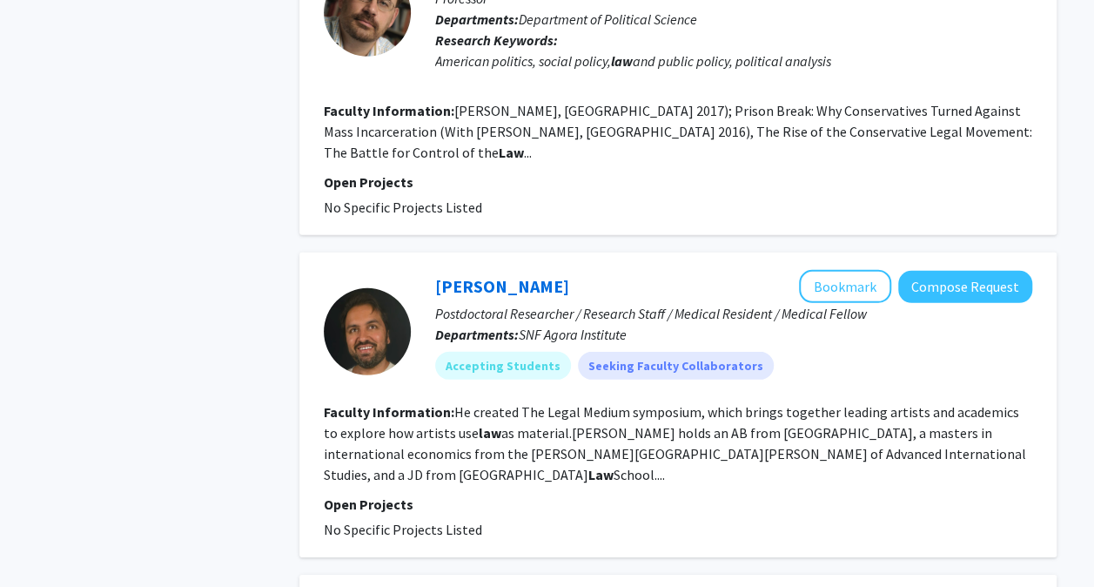
scroll to position [2474, 0]
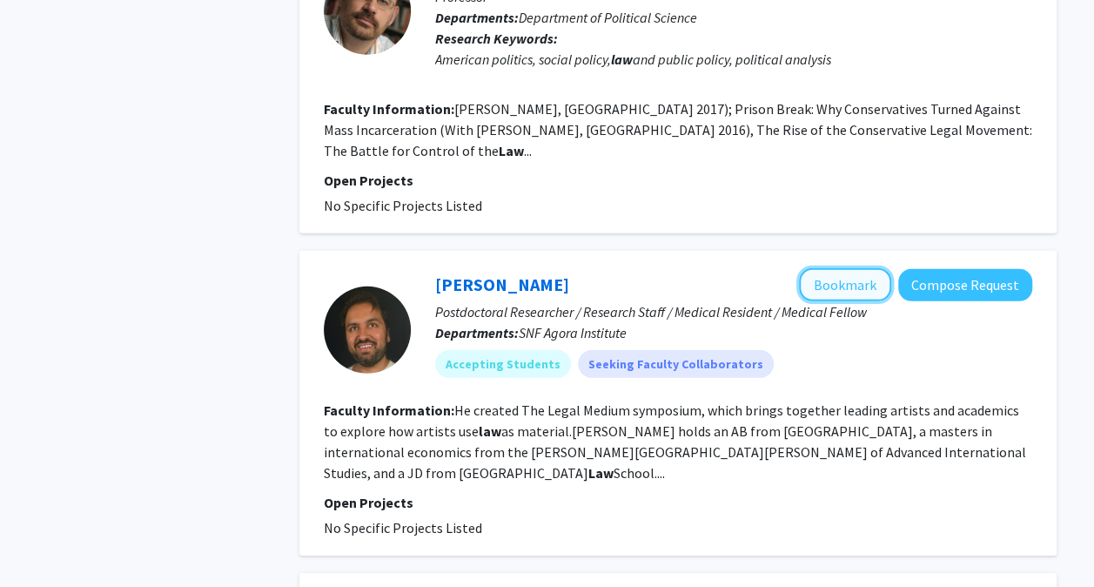
click at [841, 268] on button "Bookmark" at bounding box center [845, 284] width 92 height 33
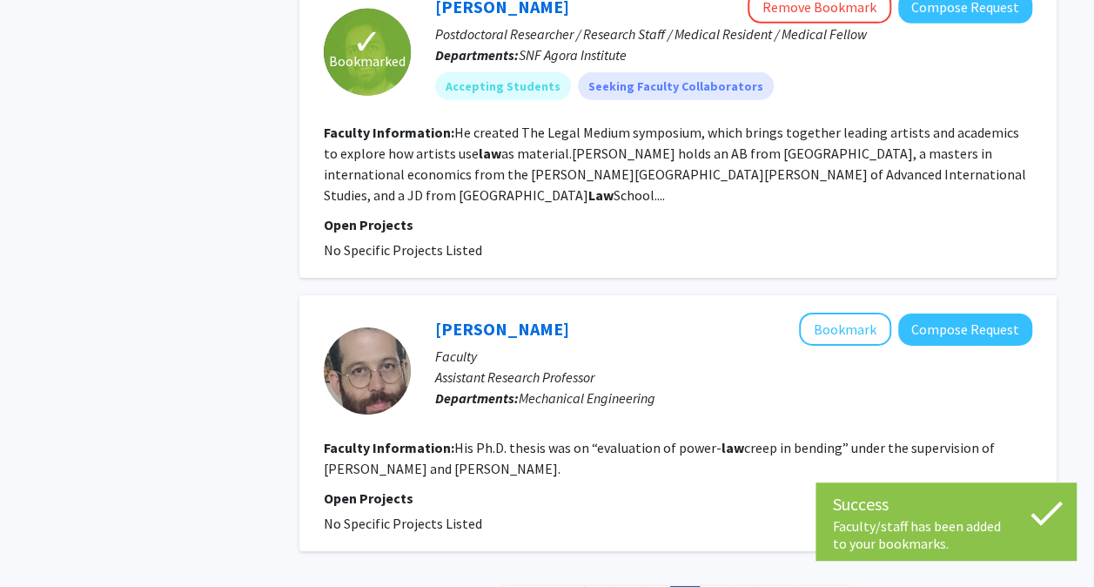
scroll to position [2804, 0]
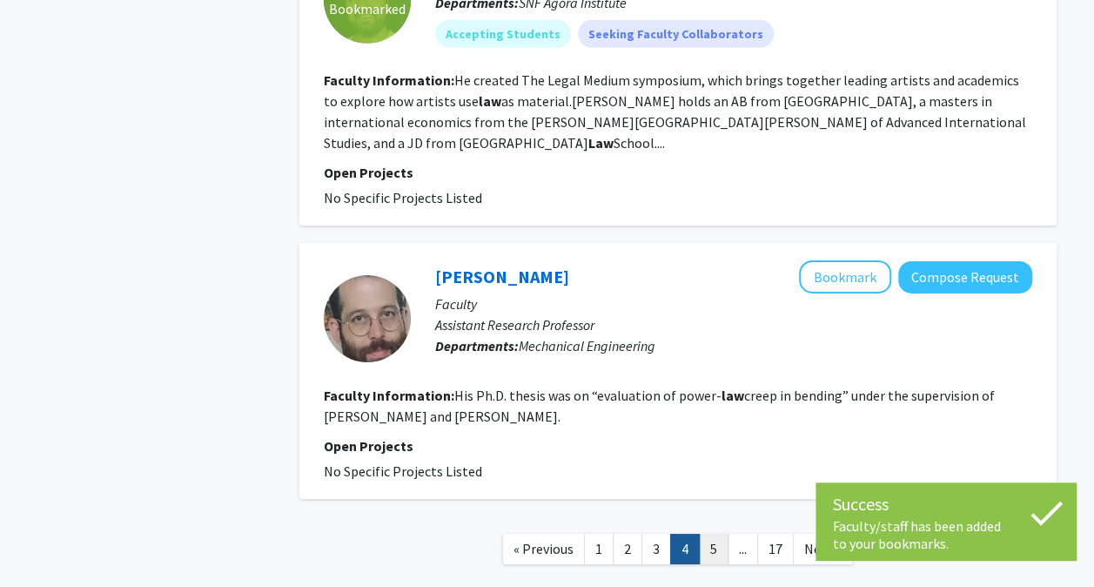
click at [712, 534] on link "5" at bounding box center [714, 549] width 30 height 30
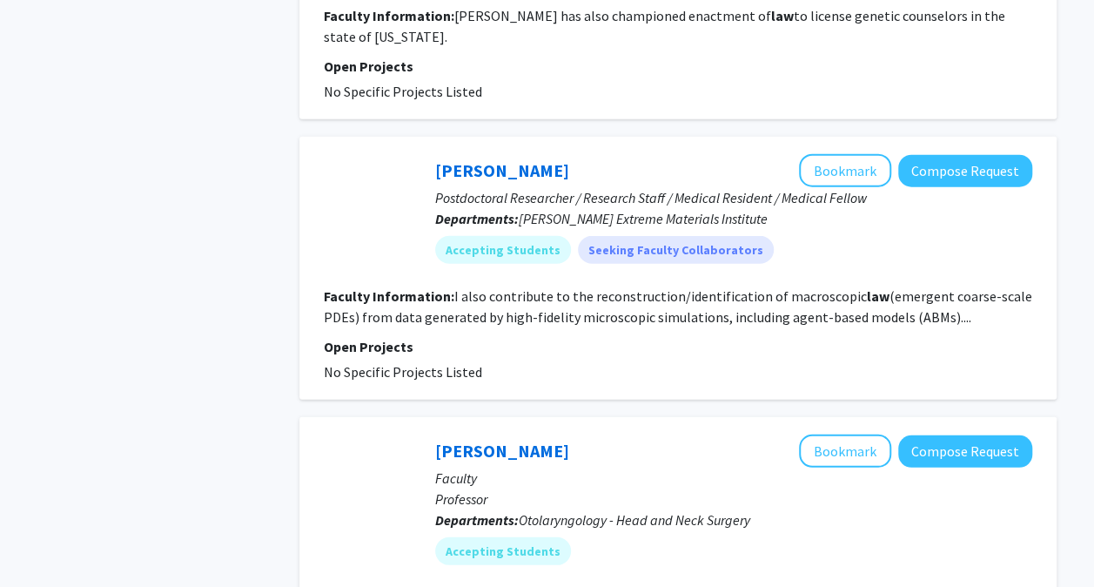
scroll to position [2178, 0]
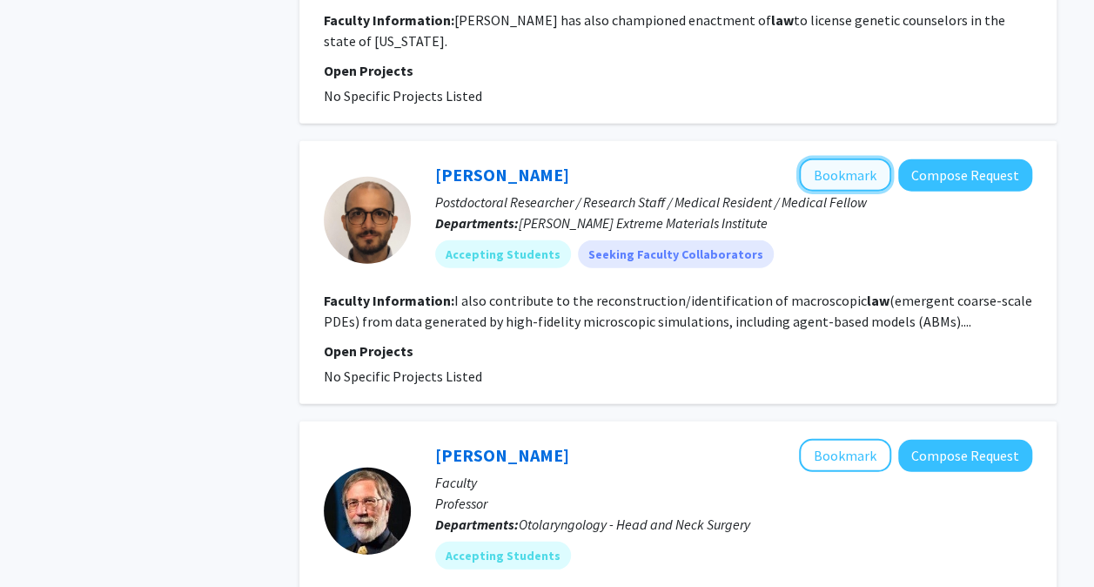
click at [847, 158] on button "Bookmark" at bounding box center [845, 174] width 92 height 33
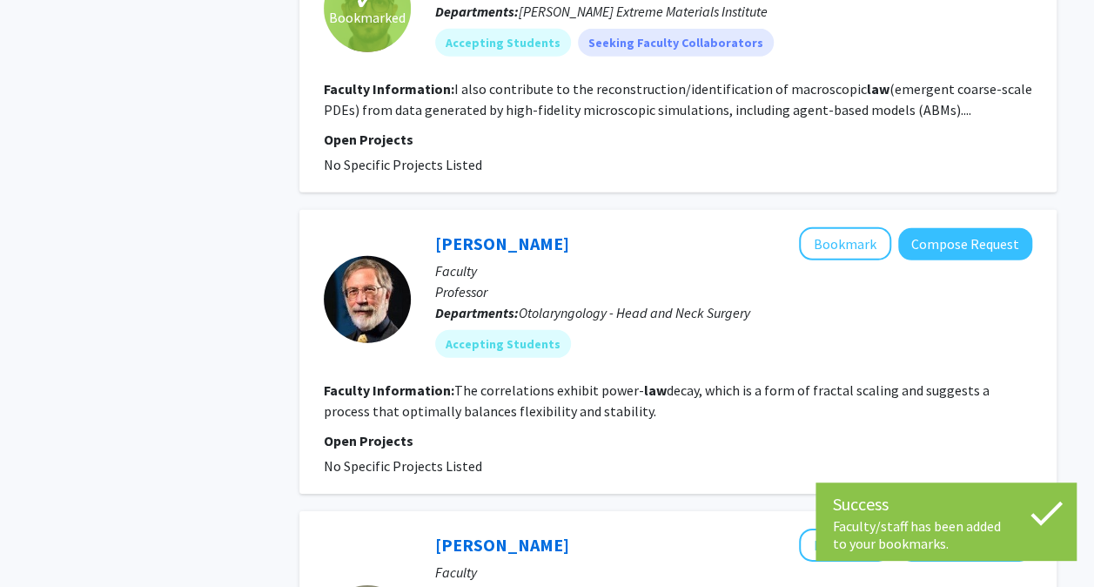
scroll to position [2392, 0]
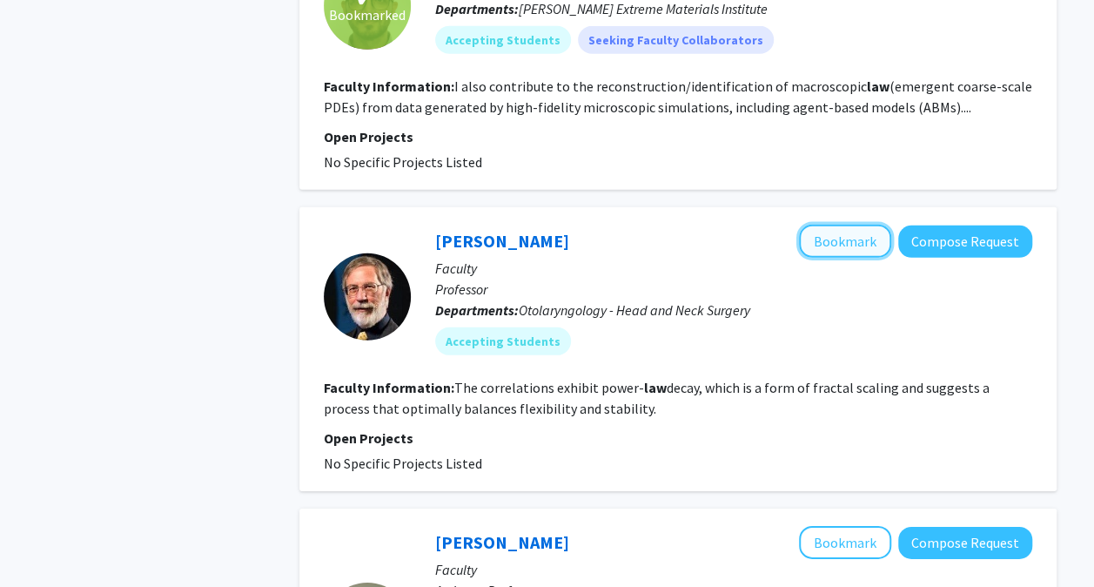
click at [851, 225] on button "Bookmark" at bounding box center [845, 241] width 92 height 33
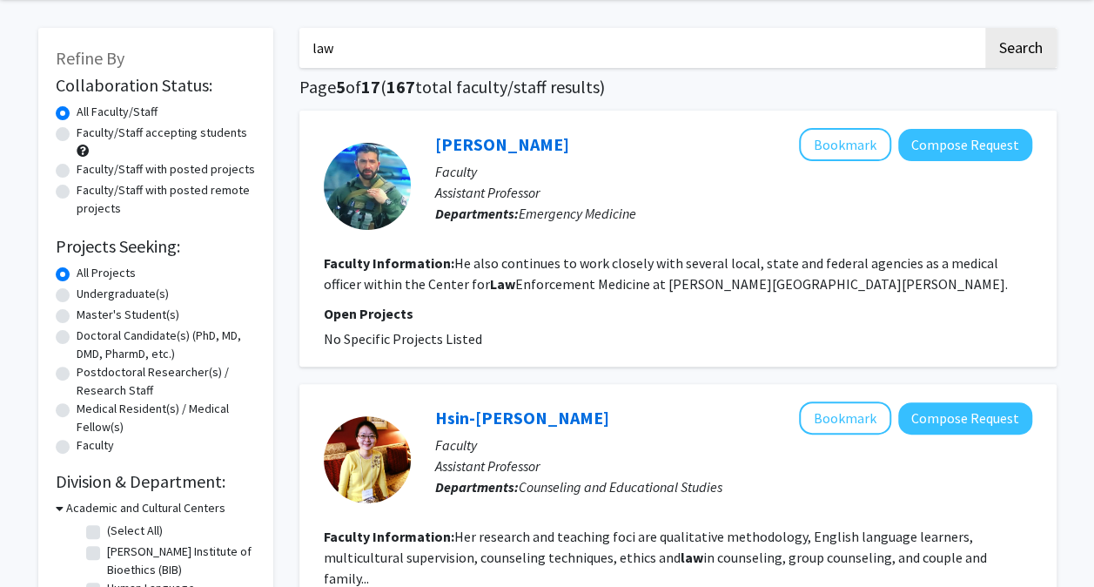
scroll to position [66, 0]
click at [106, 431] on label "Medical Resident(s) / Medical Fellow(s)" at bounding box center [166, 417] width 179 height 37
click at [88, 410] on input "Medical Resident(s) / Medical Fellow(s)" at bounding box center [82, 404] width 11 height 11
radio input "true"
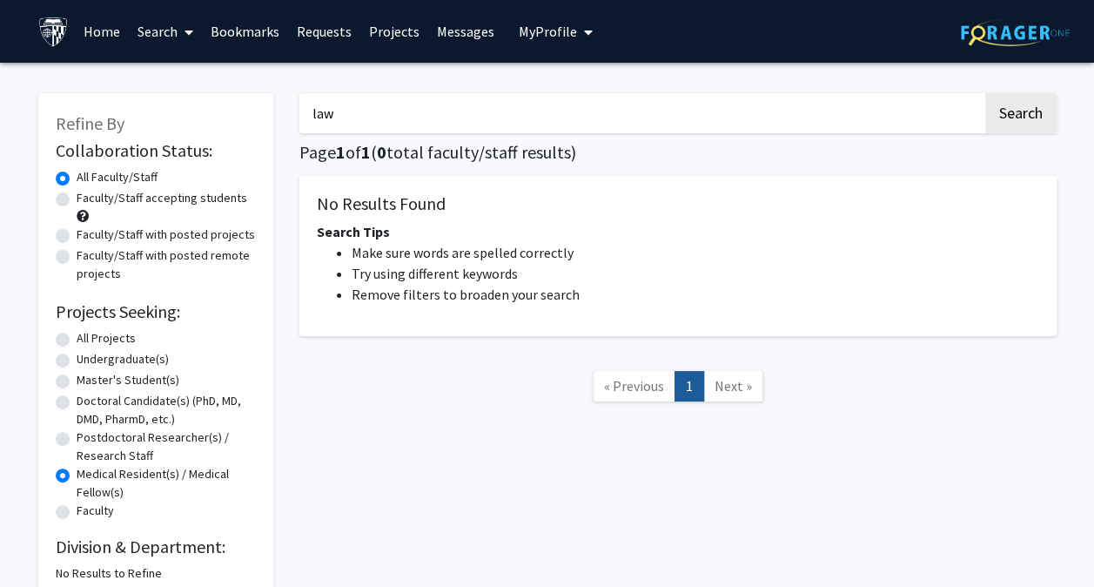
click at [115, 500] on label "Medical Resident(s) / Medical Fellow(s)" at bounding box center [166, 483] width 179 height 37
click at [88, 476] on input "Medical Resident(s) / Medical Fellow(s)" at bounding box center [82, 470] width 11 height 11
click at [114, 508] on label "Faculty" at bounding box center [95, 510] width 37 height 18
click at [88, 508] on input "Faculty" at bounding box center [82, 506] width 11 height 11
radio input "true"
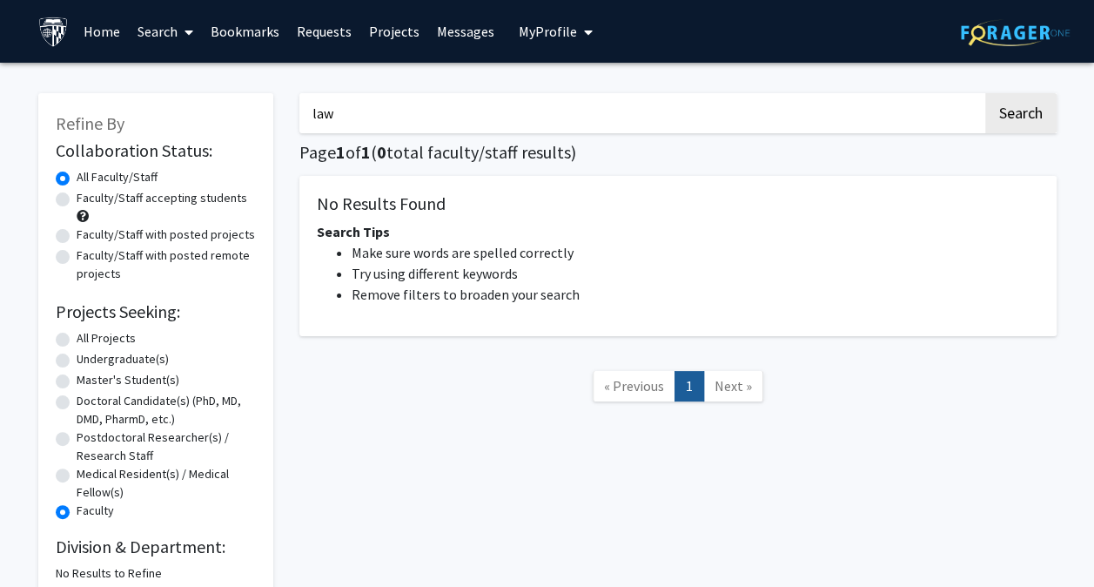
click at [120, 336] on label "All Projects" at bounding box center [106, 338] width 59 height 18
click at [88, 336] on input "All Projects" at bounding box center [82, 334] width 11 height 11
radio input "true"
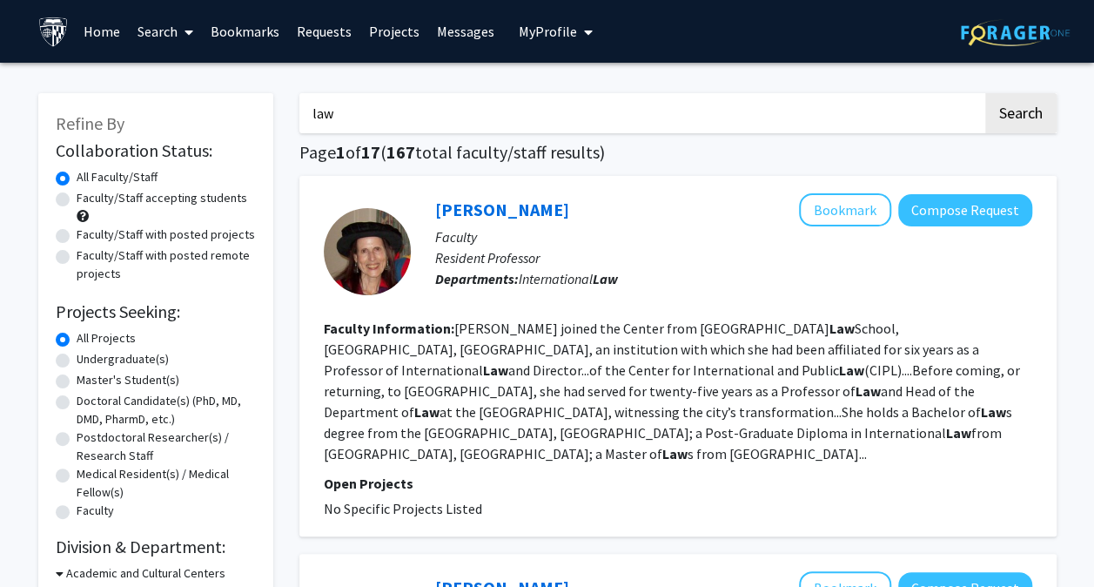
click at [594, 121] on input "law" at bounding box center [640, 113] width 683 height 40
type input "l"
click at [985, 93] on button "Search" at bounding box center [1020, 113] width 71 height 40
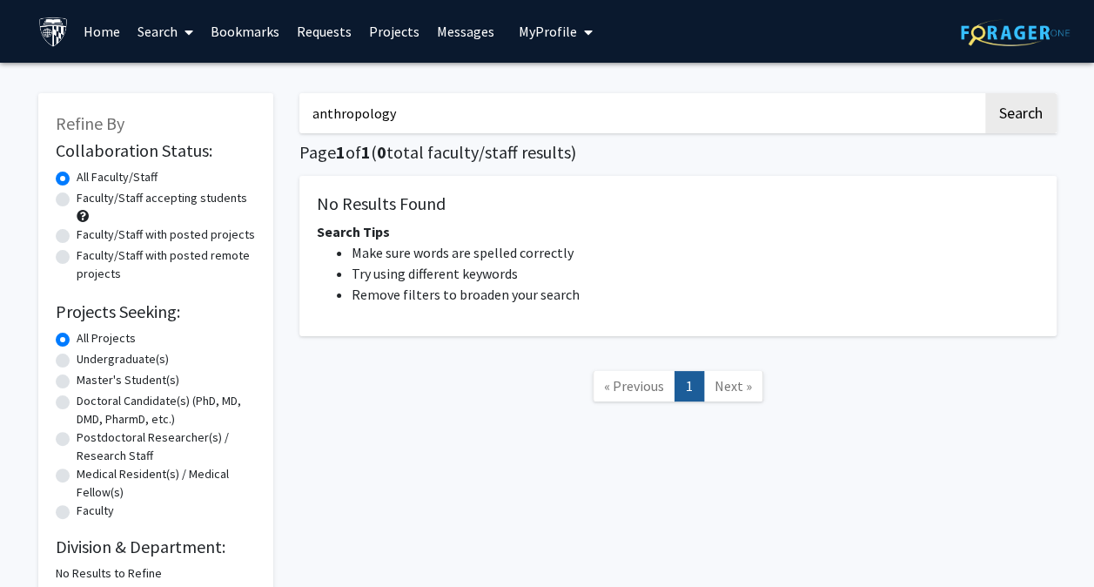
type input "anthropology"
click at [985, 93] on button "Search" at bounding box center [1020, 113] width 71 height 40
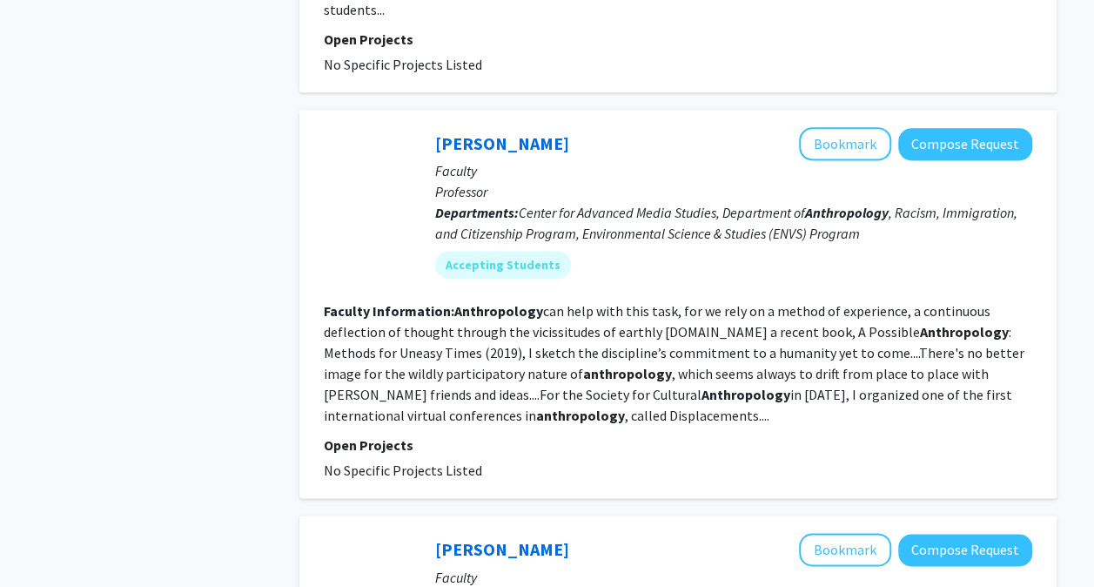
scroll to position [1075, 0]
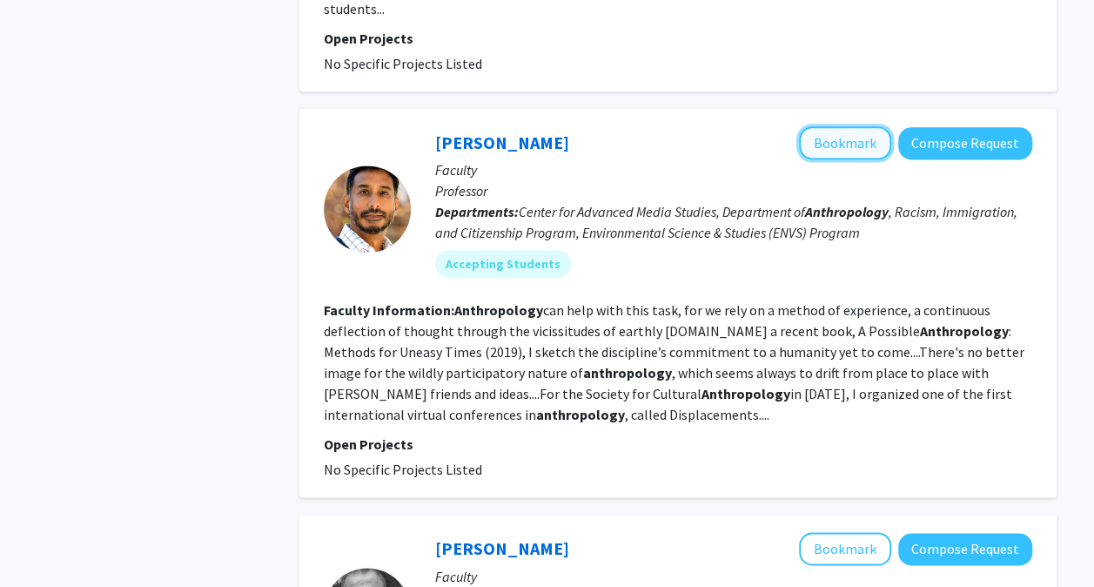
click at [834, 126] on button "Bookmark" at bounding box center [845, 142] width 92 height 33
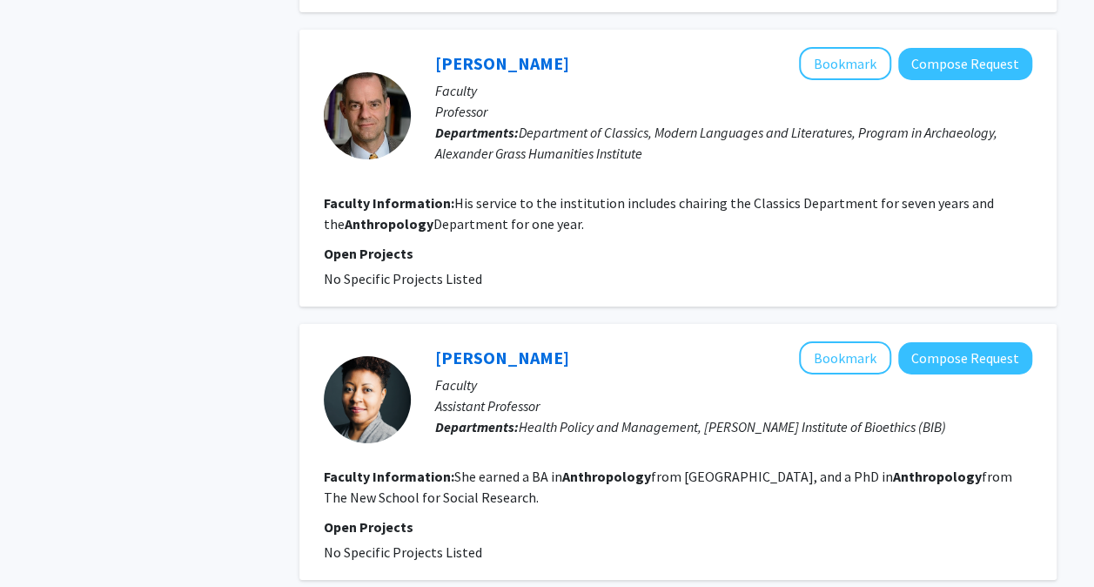
scroll to position [3047, 0]
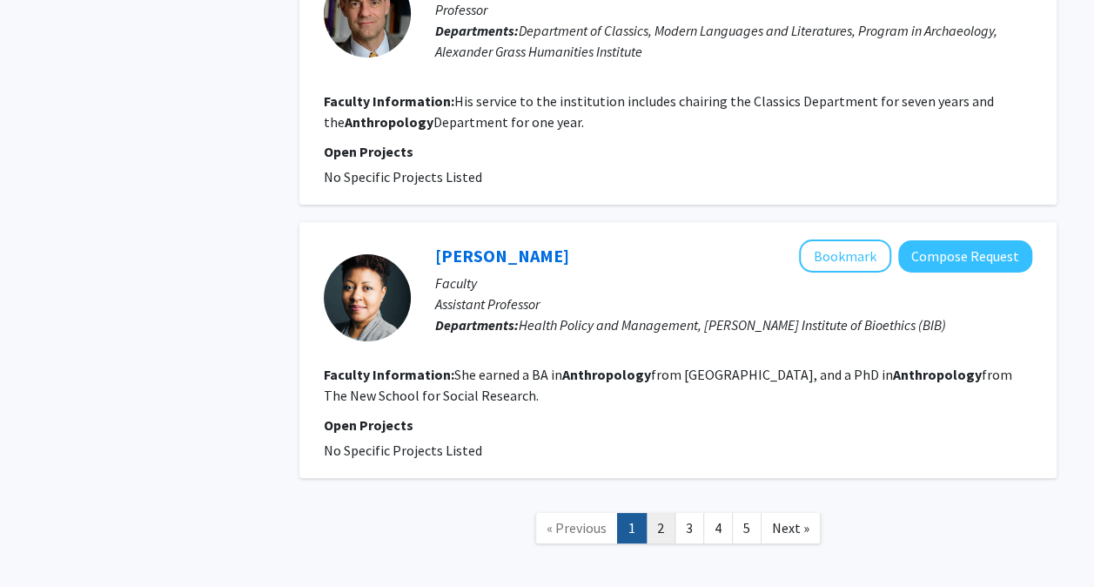
click at [661, 513] on link "2" at bounding box center [661, 528] width 30 height 30
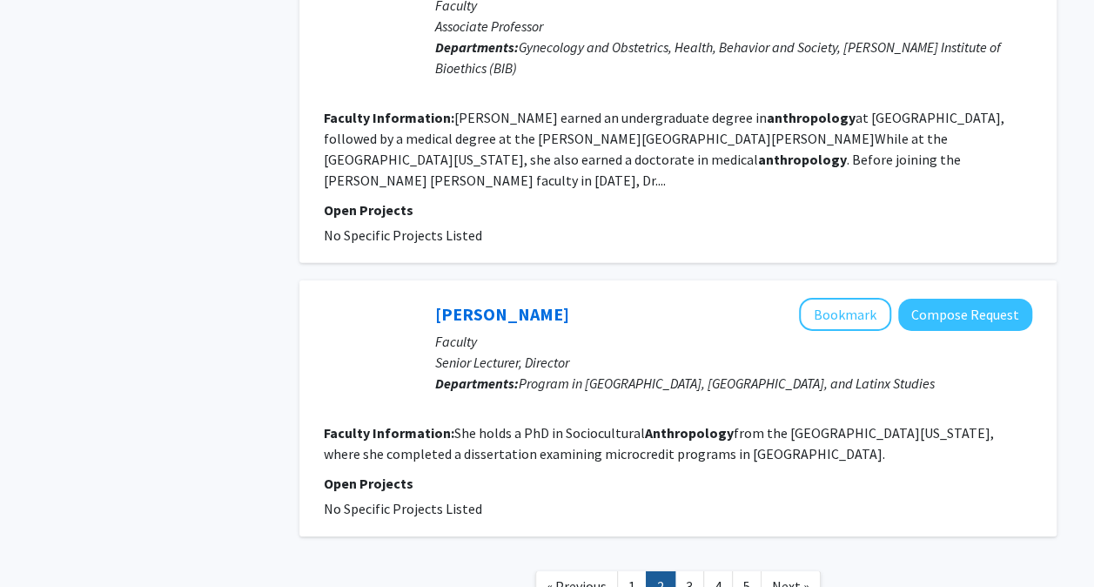
scroll to position [2650, 0]
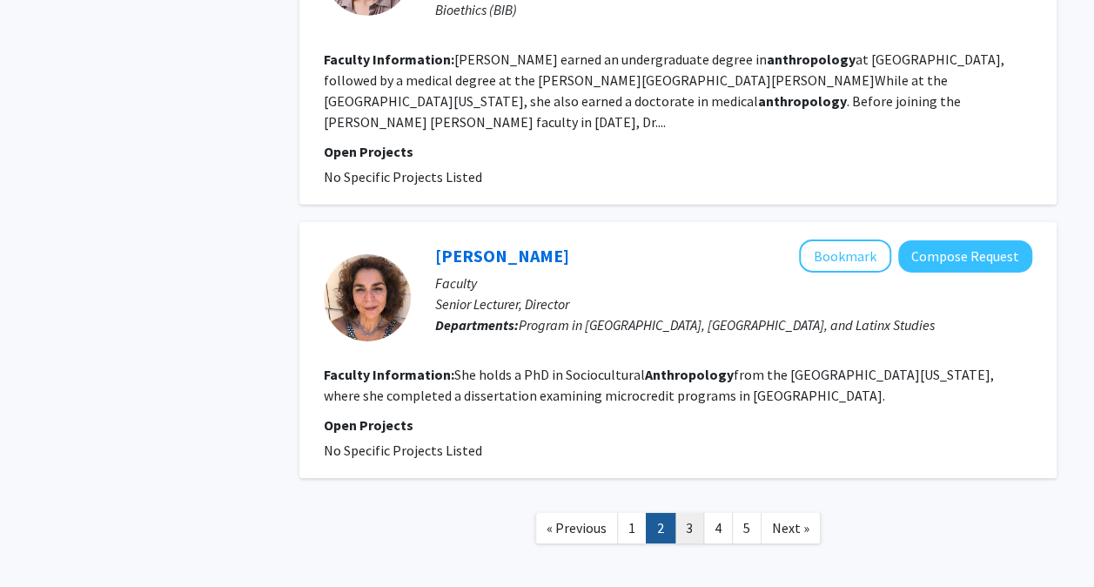
click at [691, 513] on link "3" at bounding box center [690, 528] width 30 height 30
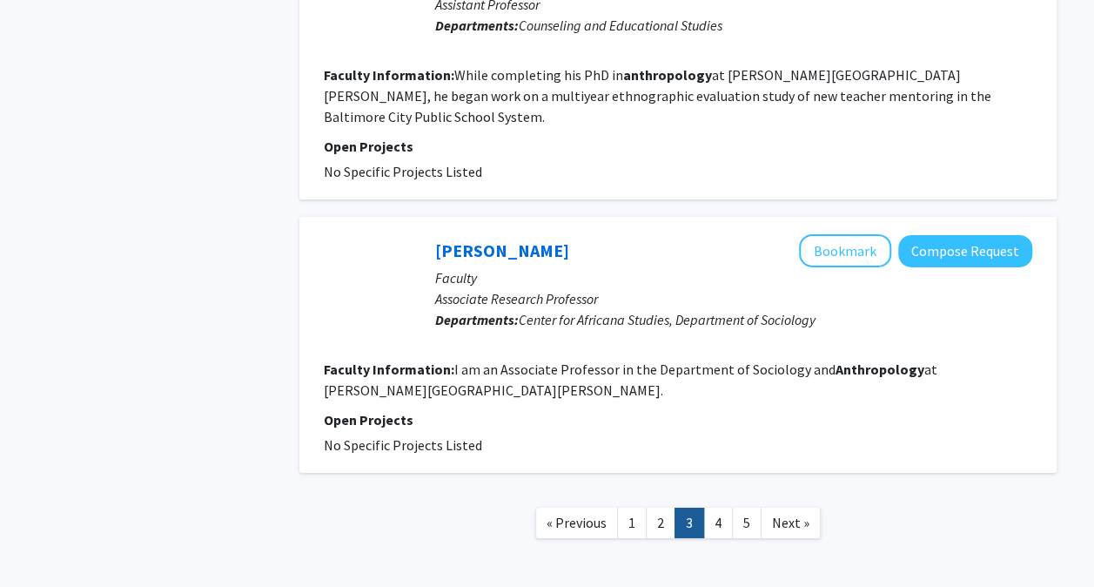
scroll to position [2797, 0]
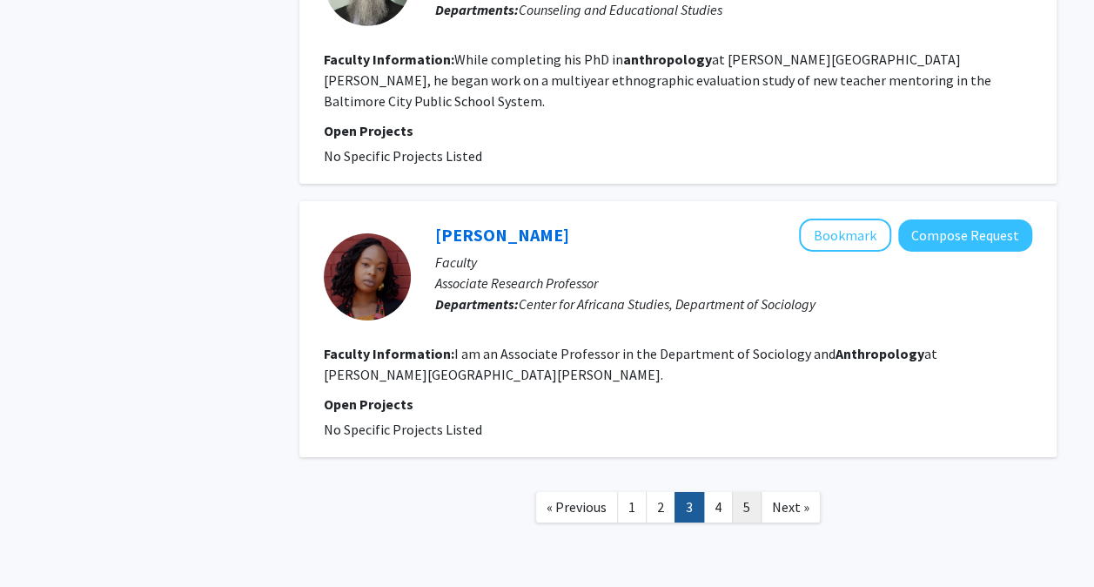
click at [745, 492] on link "5" at bounding box center [747, 507] width 30 height 30
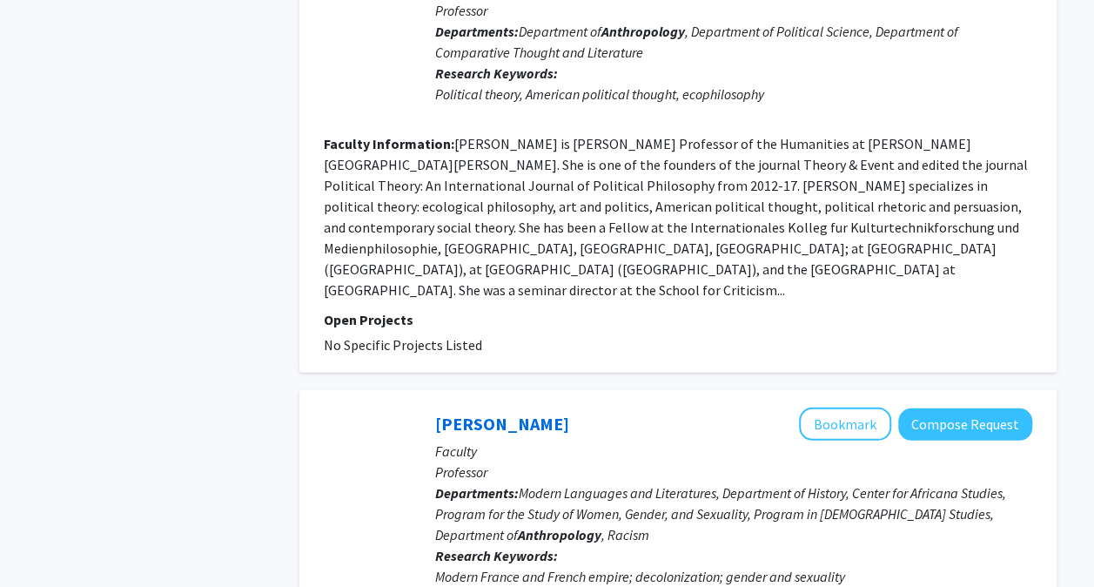
scroll to position [2753, 0]
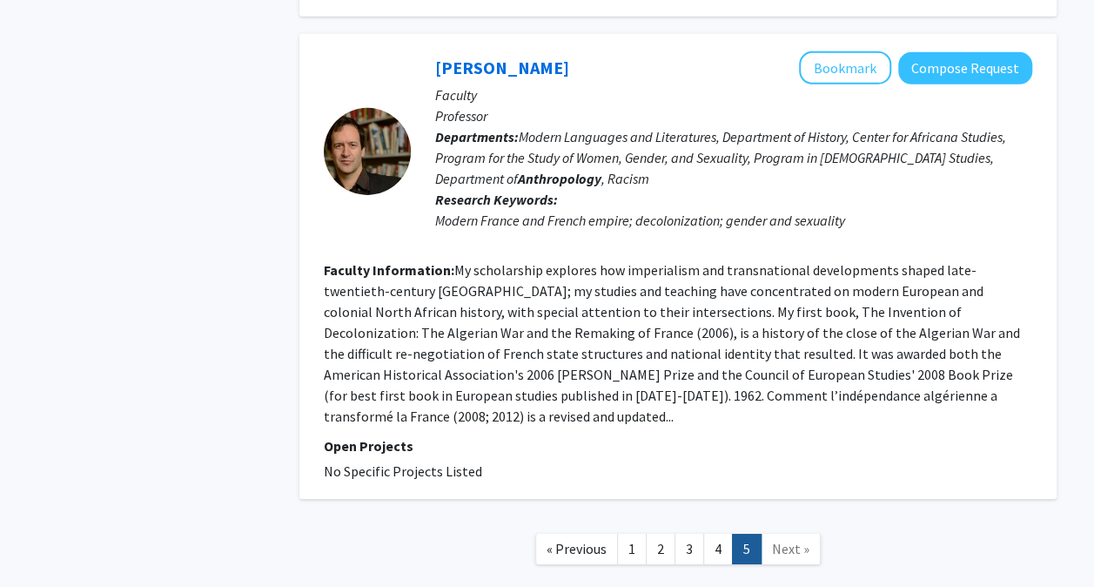
click at [786, 540] on span "Next »" at bounding box center [790, 548] width 37 height 17
click at [782, 540] on span "Next »" at bounding box center [790, 548] width 37 height 17
